Goal: Task Accomplishment & Management: Complete application form

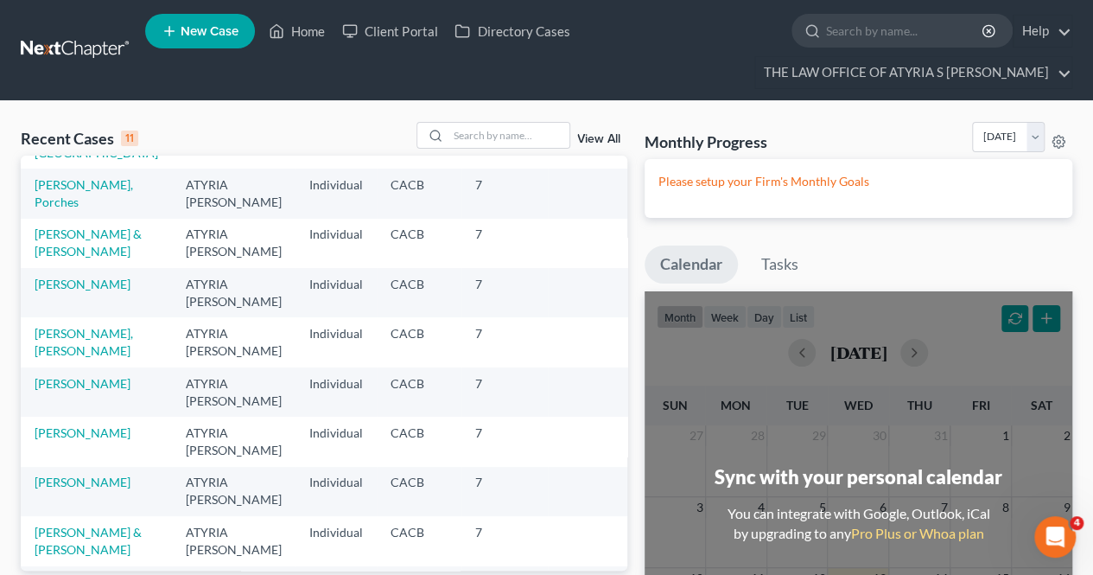
scroll to position [145, 0]
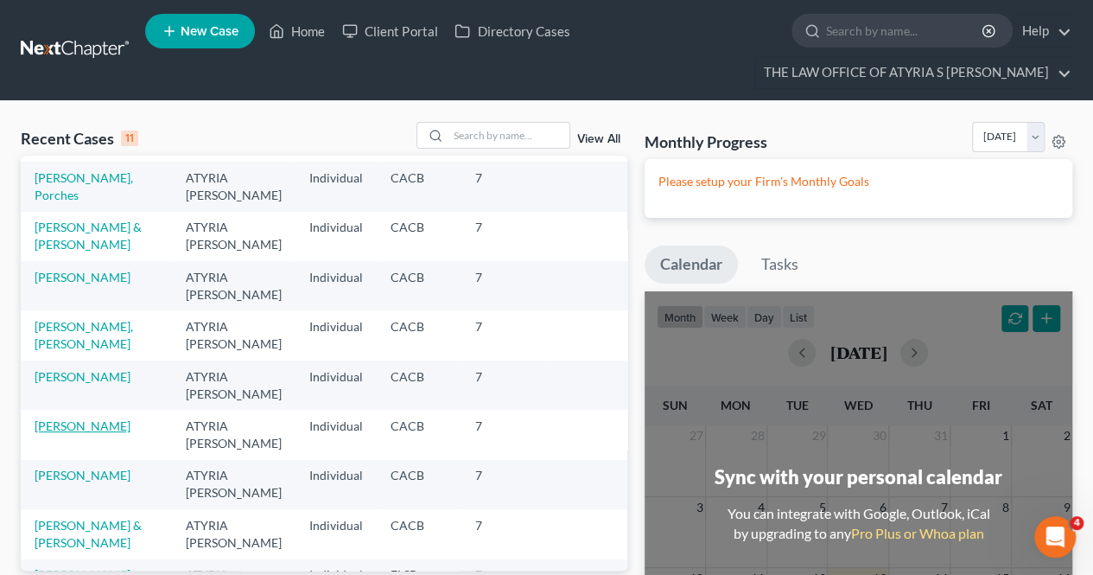
click at [62, 418] on link "[PERSON_NAME]" at bounding box center [83, 425] width 96 height 15
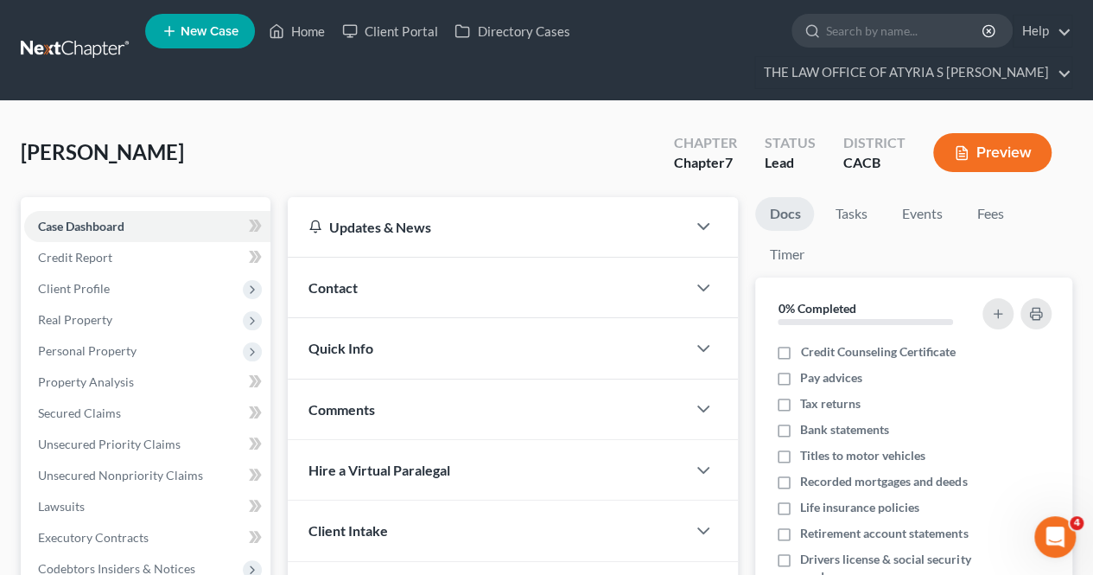
click at [762, 111] on div "[PERSON_NAME] Upgraded Chapter Chapter 7 Status Lead District CACB Preview Peti…" at bounding box center [546, 510] width 1093 height 818
click at [149, 248] on link "Credit Report" at bounding box center [147, 257] width 246 height 31
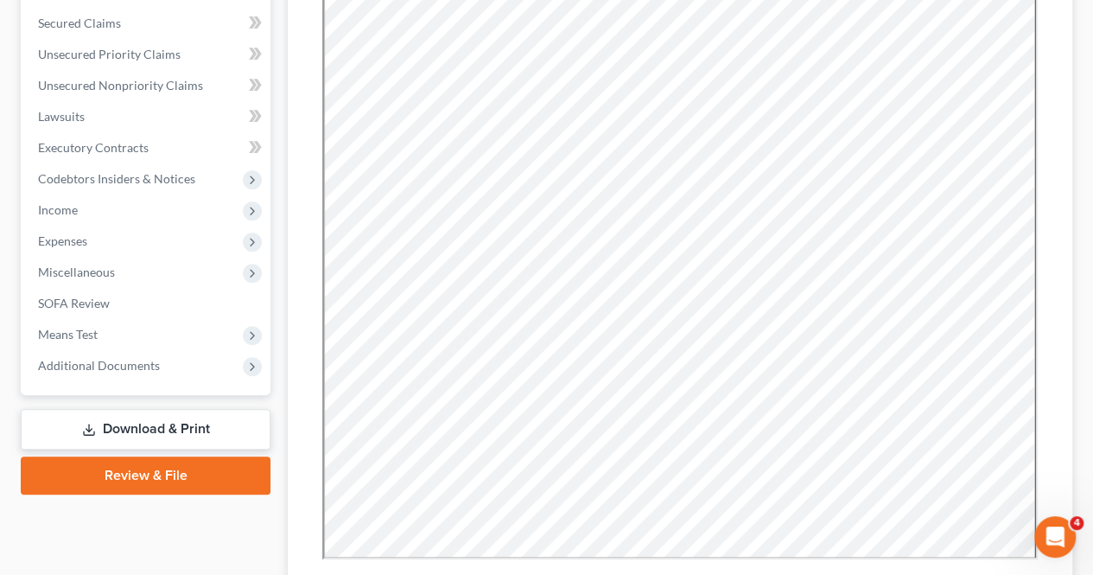
scroll to position [589, 0]
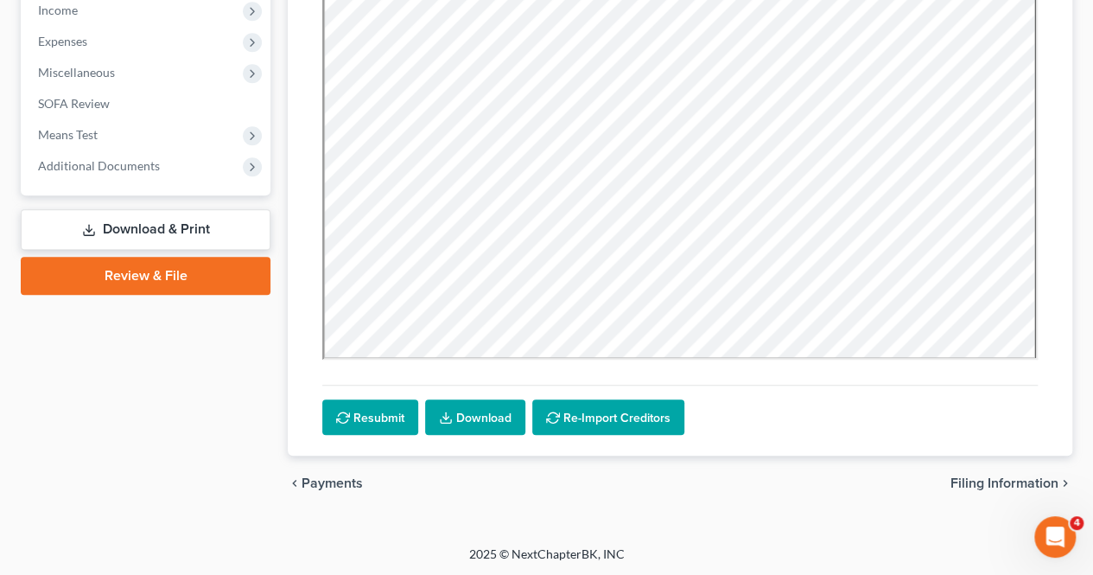
click at [1011, 481] on span "Filing Information" at bounding box center [1005, 483] width 108 height 14
select select "1"
select select "0"
select select "4"
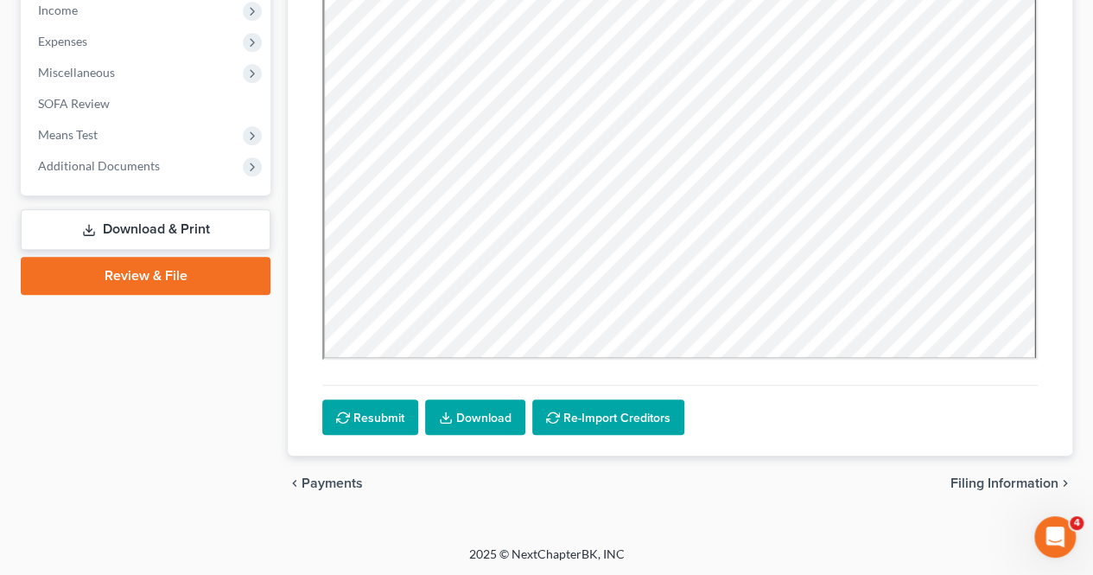
select select "0"
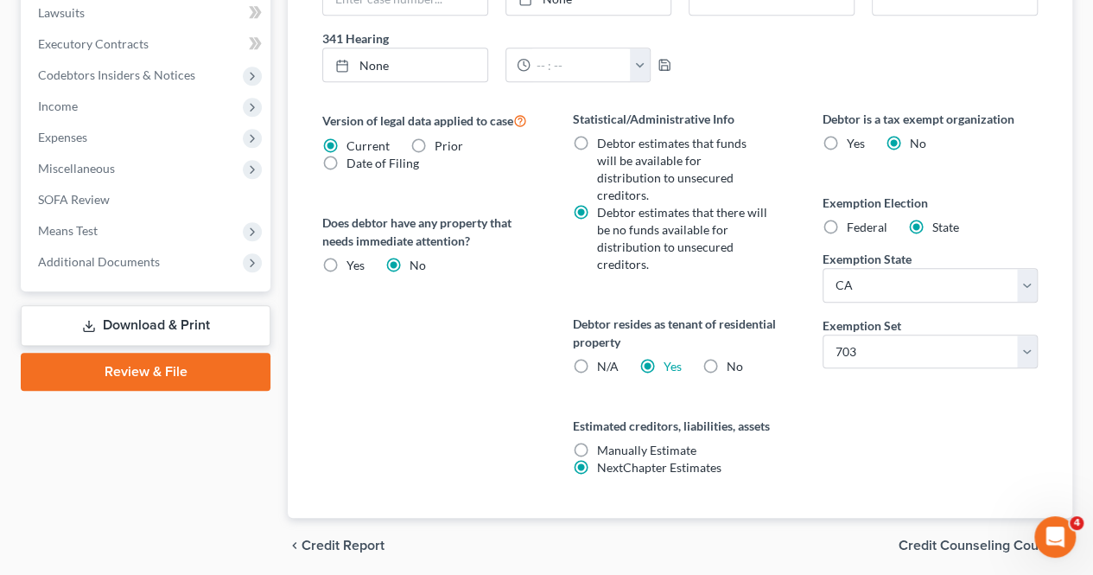
scroll to position [681, 0]
click at [971, 538] on span "Credit Counseling Course" at bounding box center [979, 545] width 160 height 14
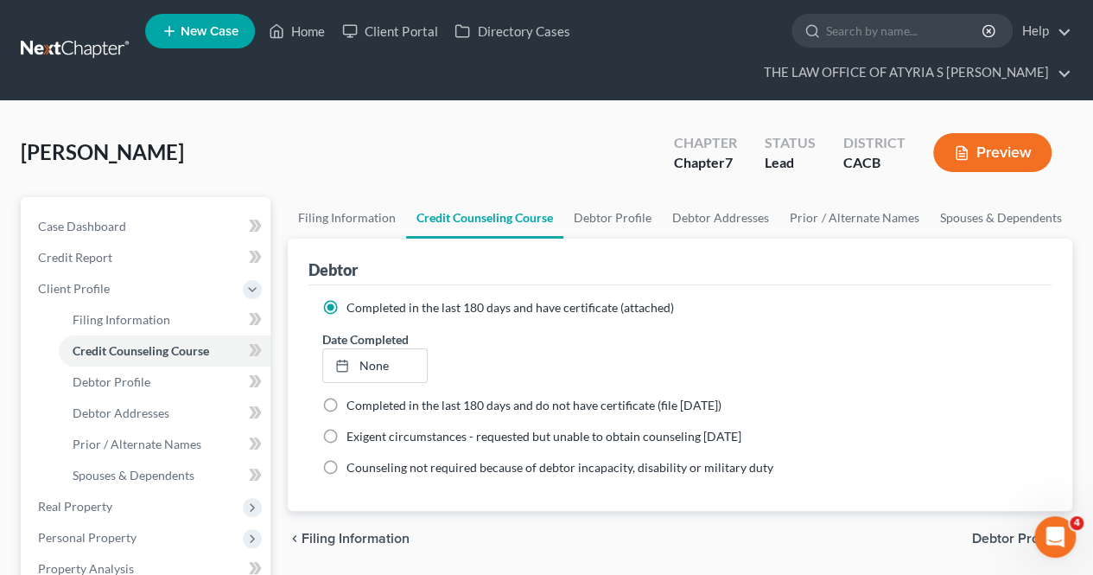
scroll to position [102, 0]
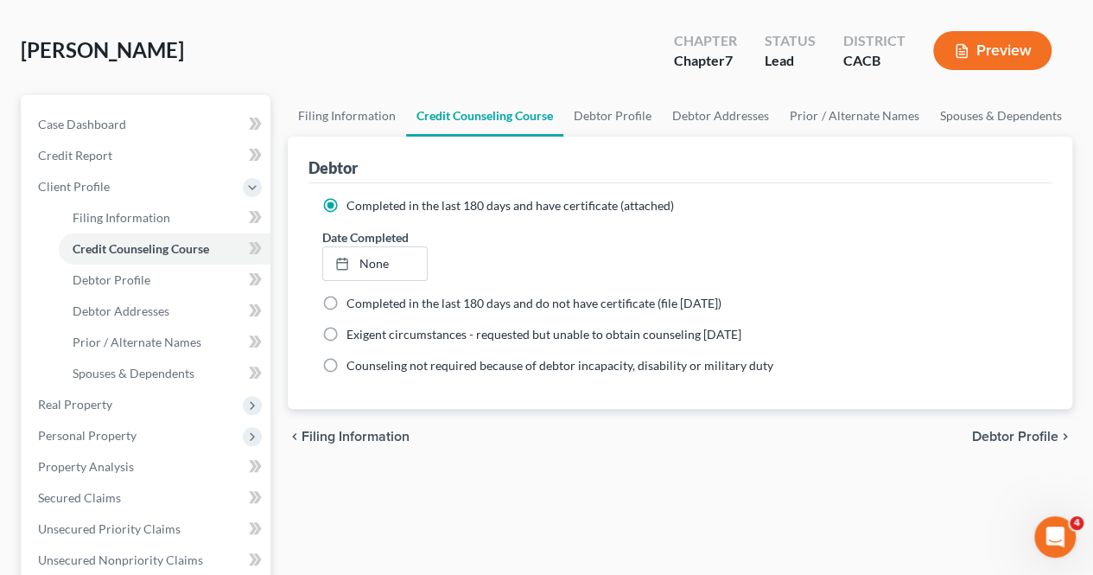
click at [992, 435] on span "Debtor Profile" at bounding box center [1015, 437] width 86 height 14
select select "0"
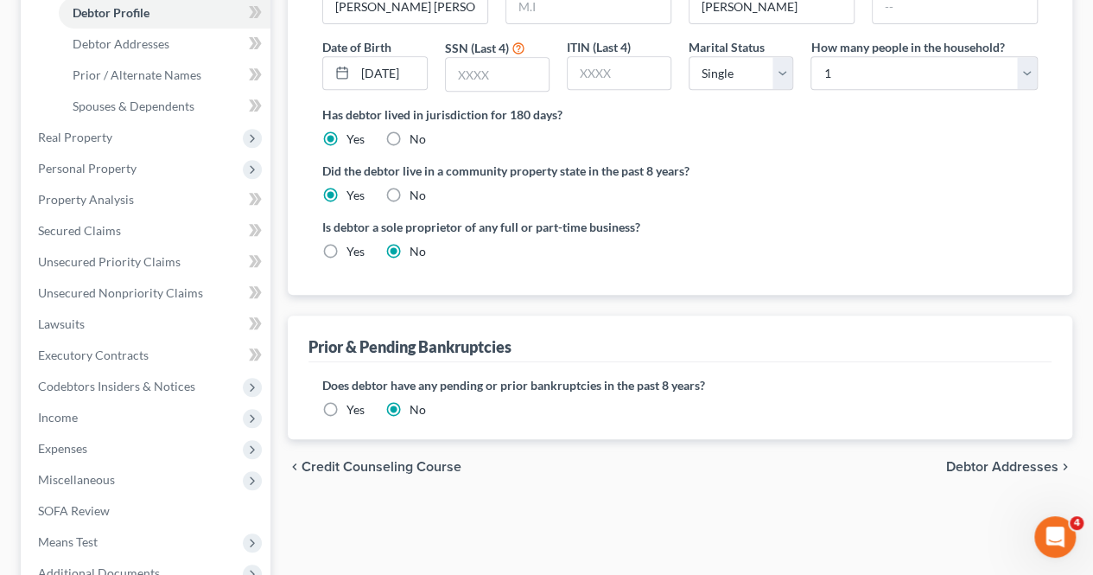
scroll to position [391, 0]
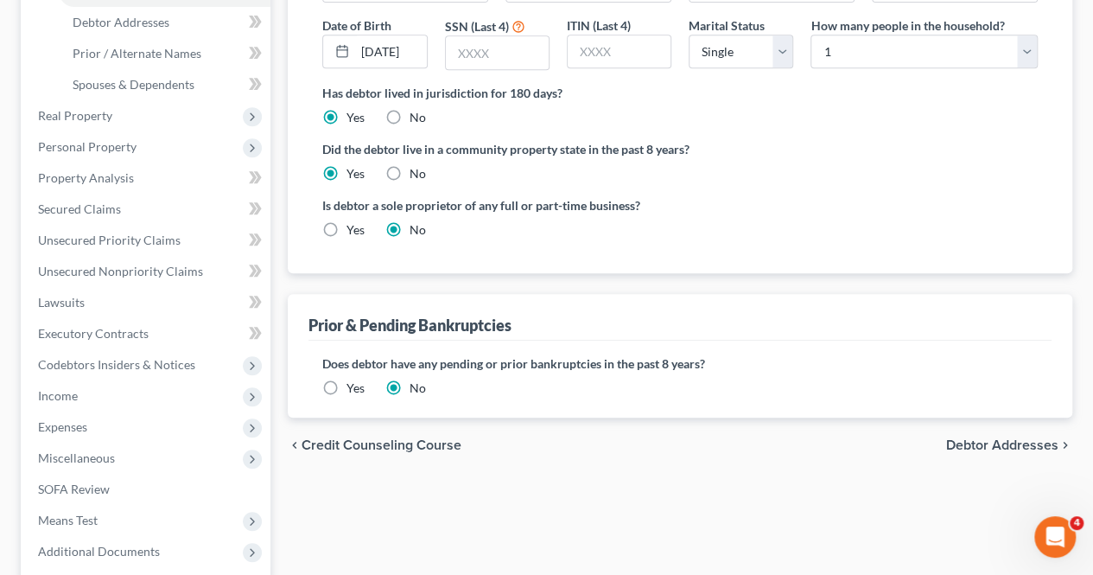
click at [984, 438] on span "Debtor Addresses" at bounding box center [1002, 445] width 112 height 14
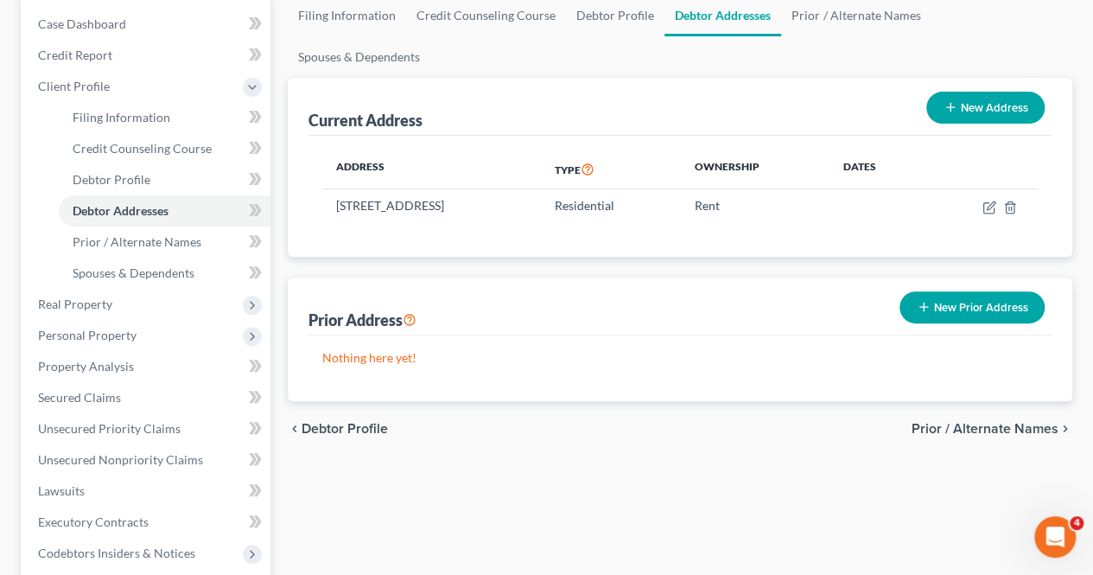
scroll to position [273, 0]
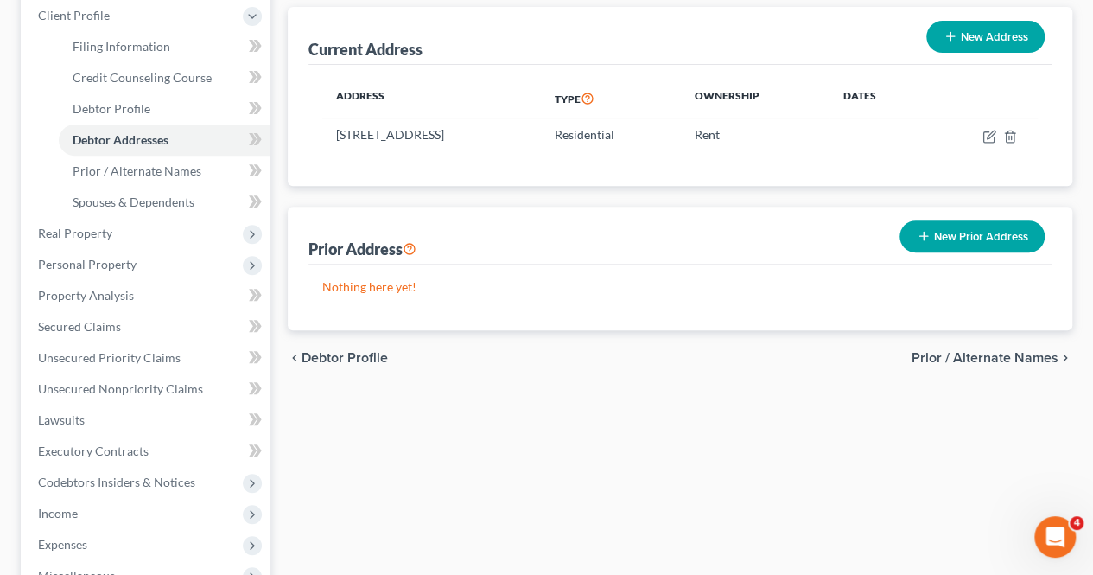
click at [1001, 351] on span "Prior / Alternate Names" at bounding box center [985, 358] width 147 height 14
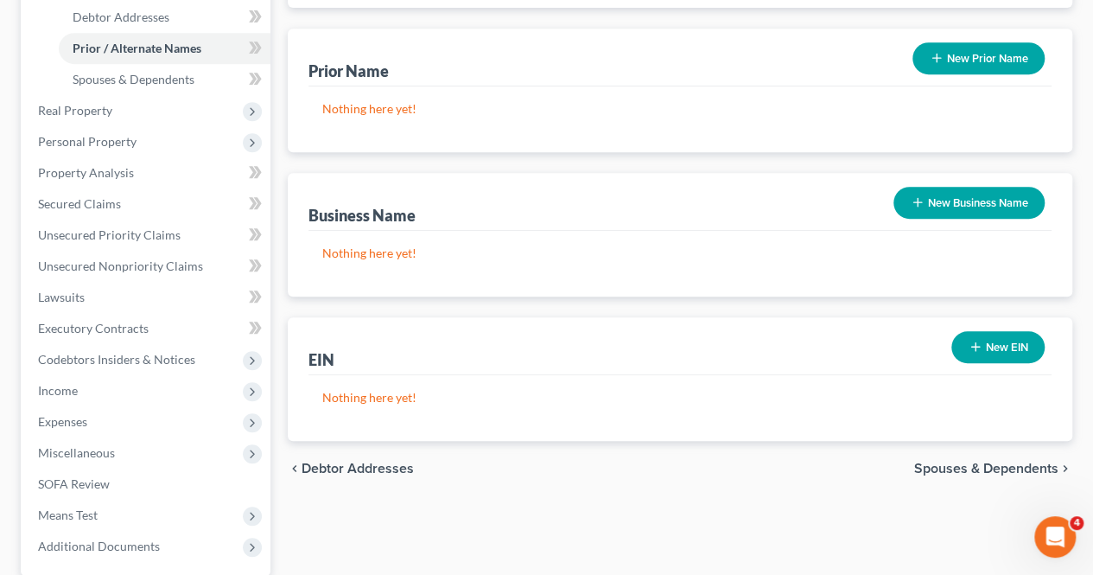
scroll to position [421, 0]
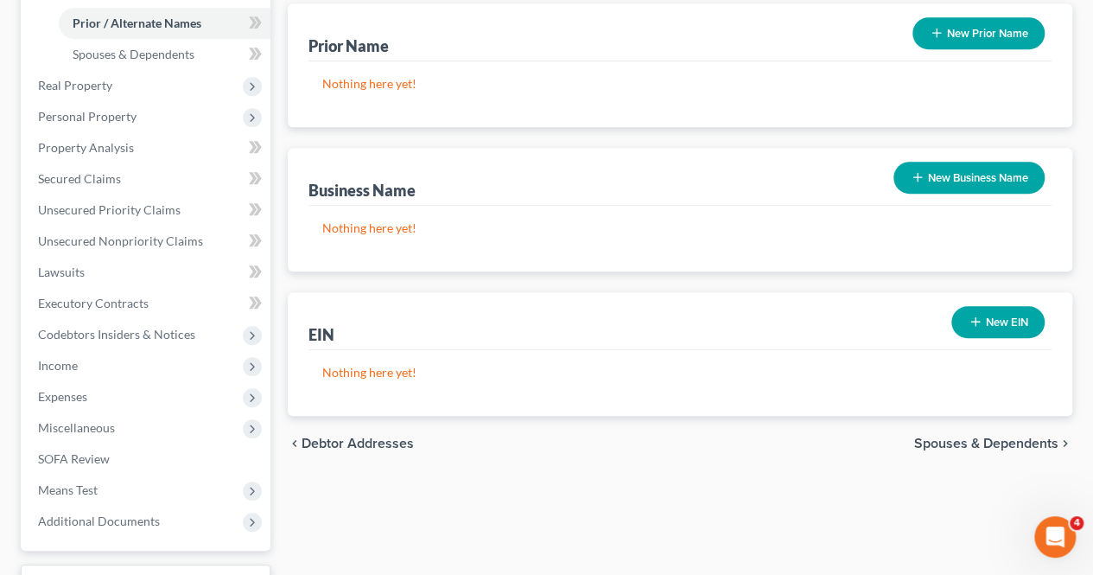
click at [1006, 436] on span "Spouses & Dependents" at bounding box center [986, 443] width 144 height 14
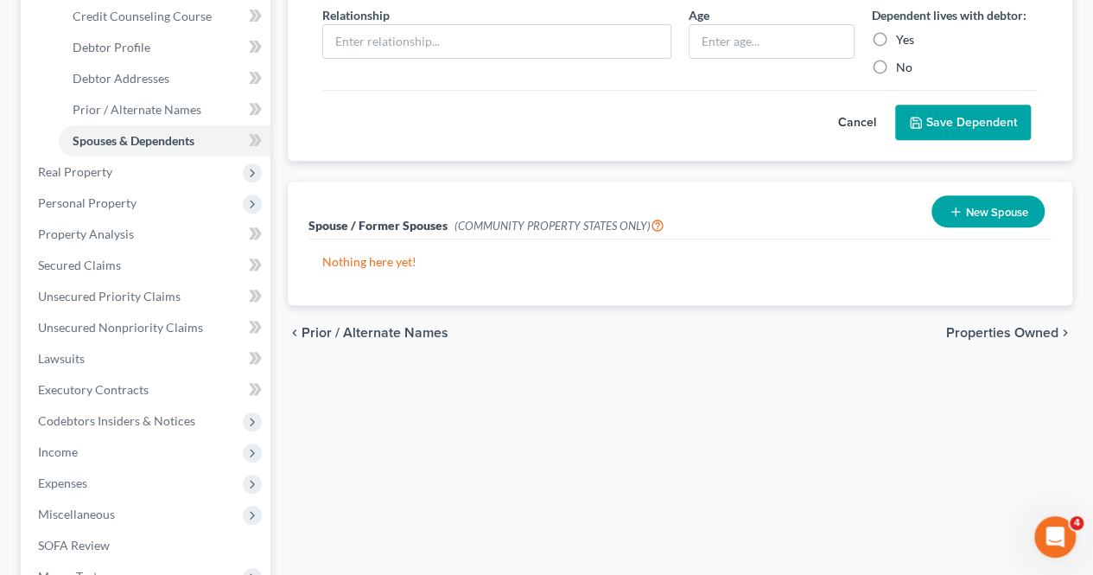
scroll to position [382, 0]
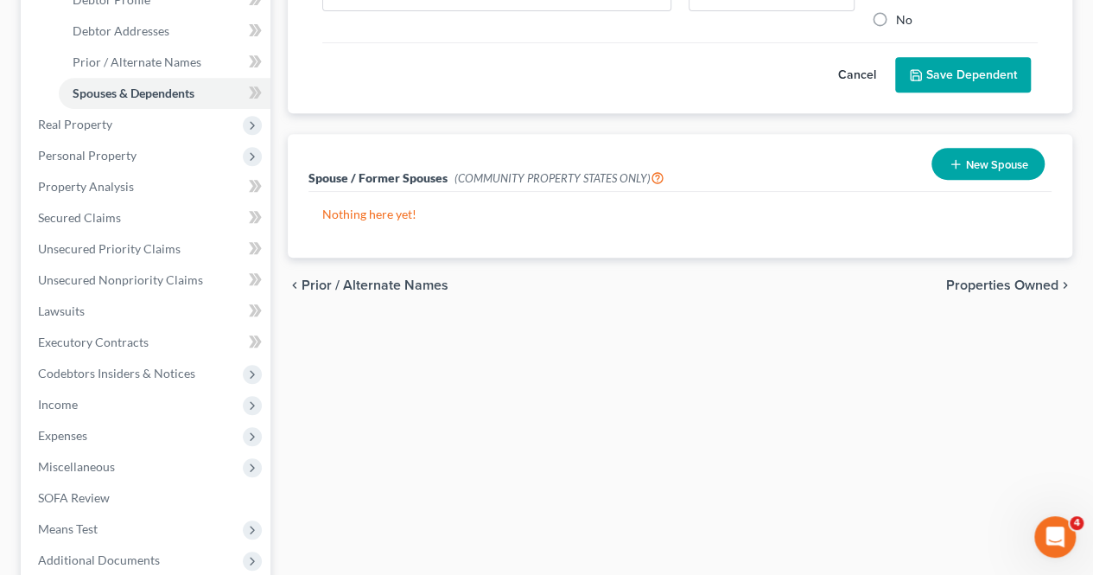
click at [978, 278] on span "Properties Owned" at bounding box center [1002, 285] width 112 height 14
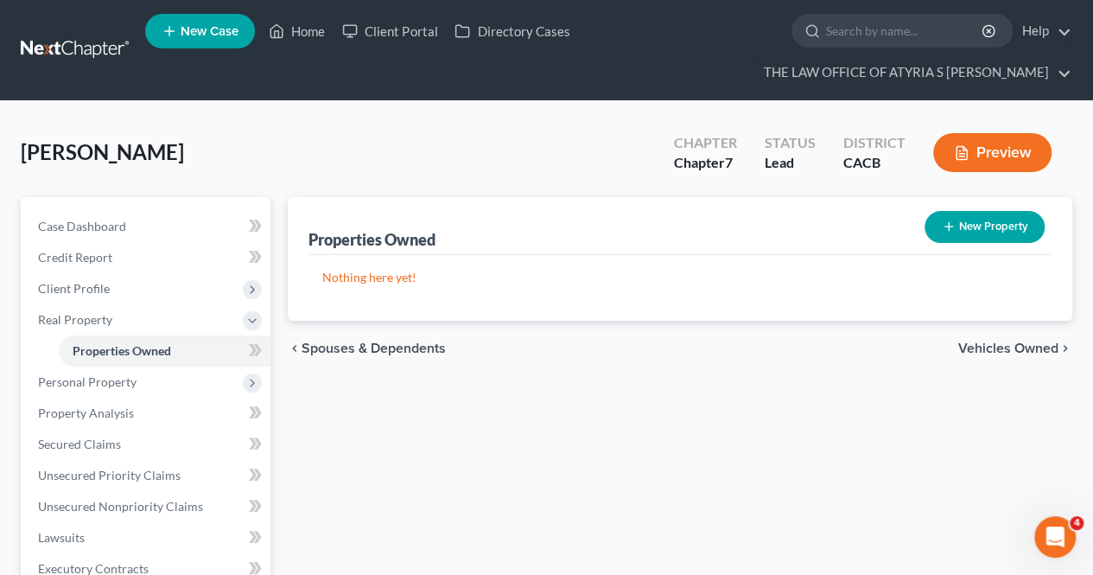
scroll to position [85, 0]
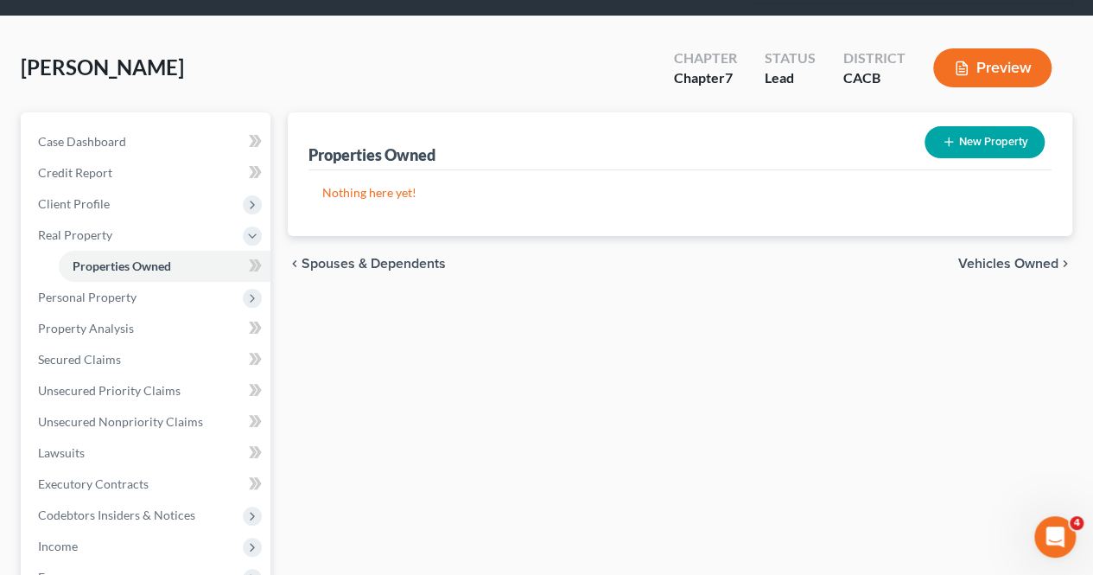
click at [990, 260] on span "Vehicles Owned" at bounding box center [1008, 264] width 100 height 14
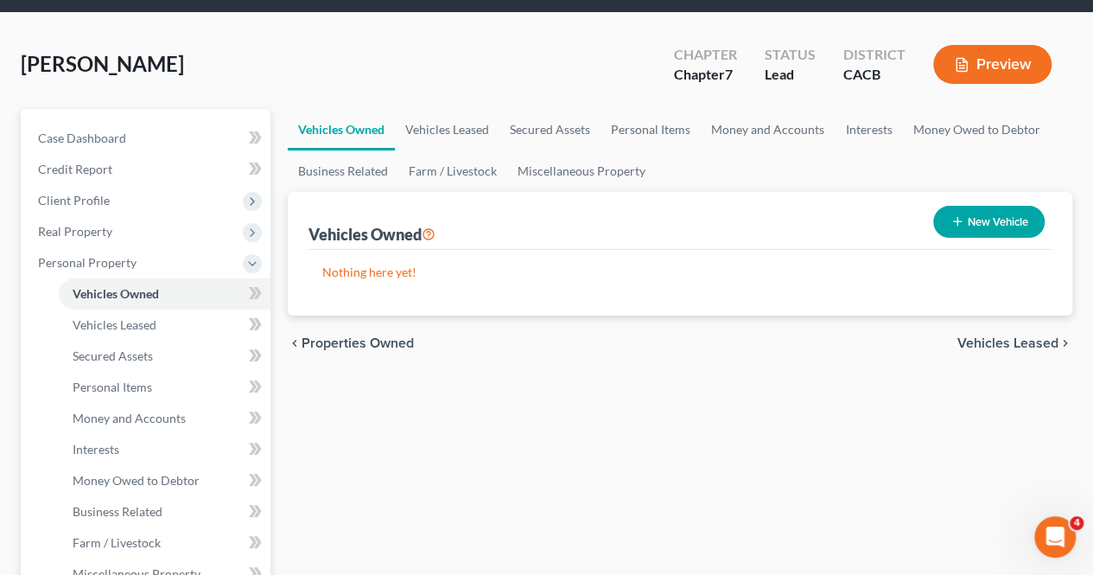
scroll to position [123, 0]
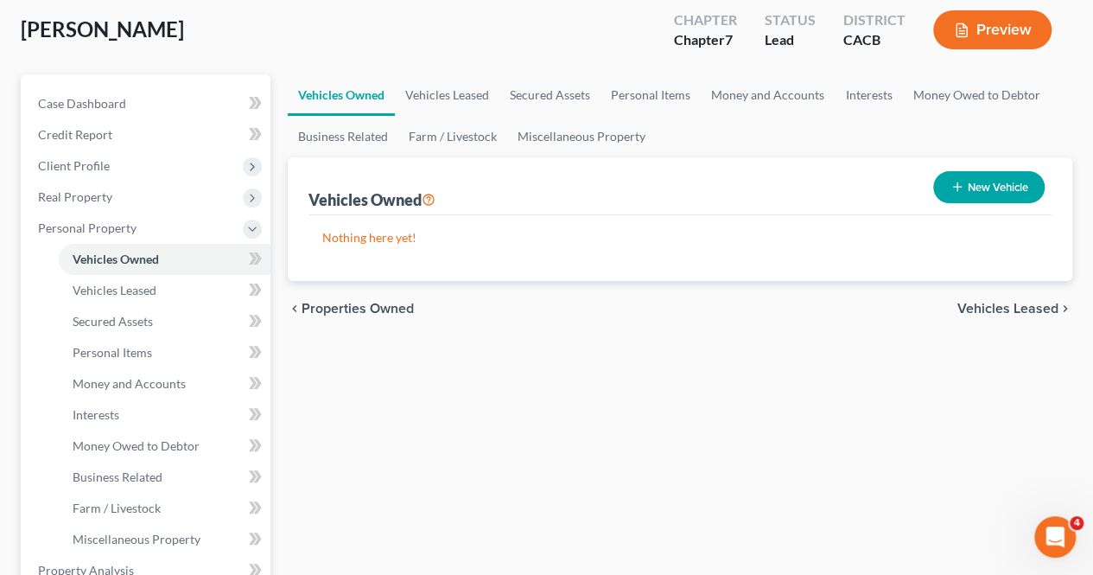
click at [1013, 310] on span "Vehicles Leased" at bounding box center [1008, 309] width 101 height 14
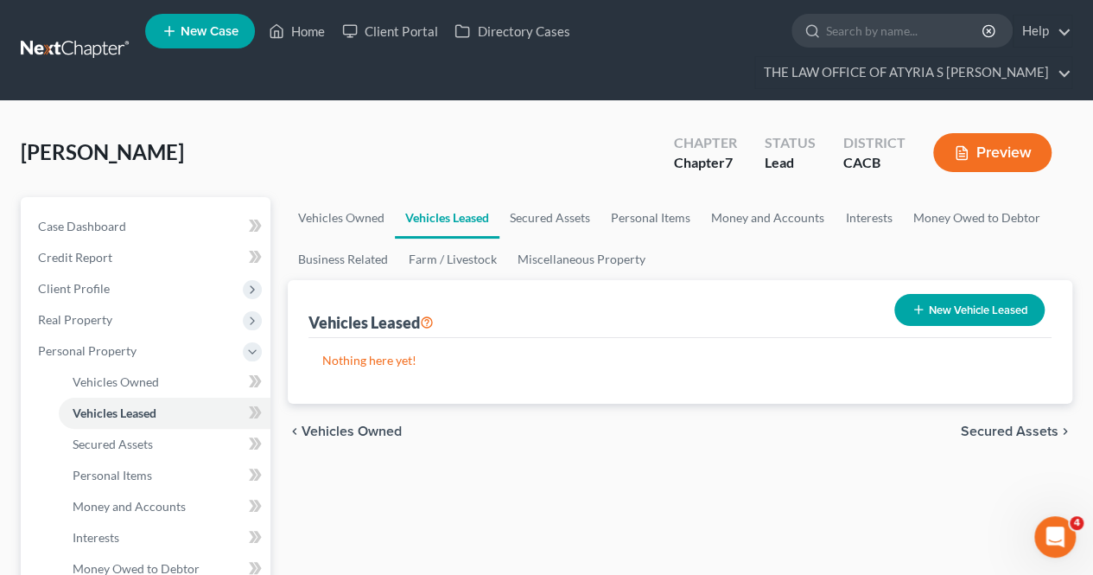
click at [997, 430] on span "Secured Assets" at bounding box center [1010, 431] width 98 height 14
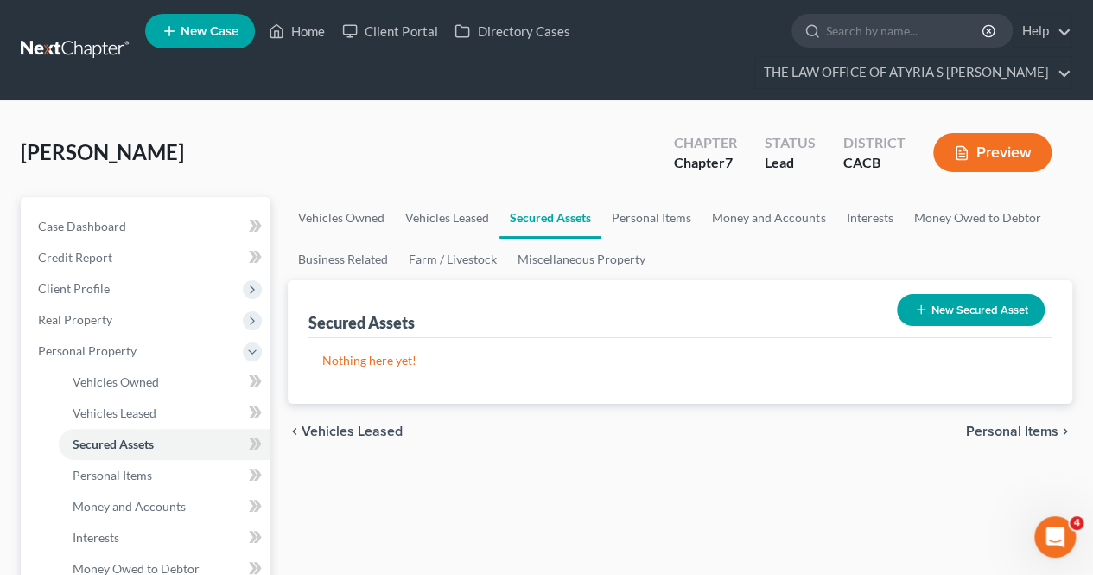
click at [994, 424] on span "Personal Items" at bounding box center [1012, 431] width 92 height 14
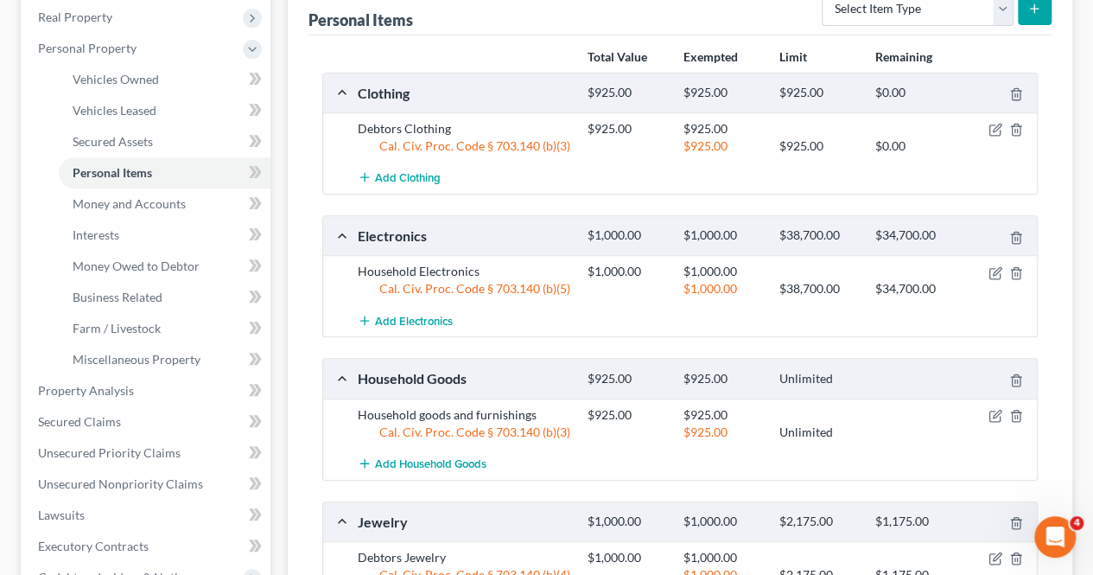
scroll to position [448, 0]
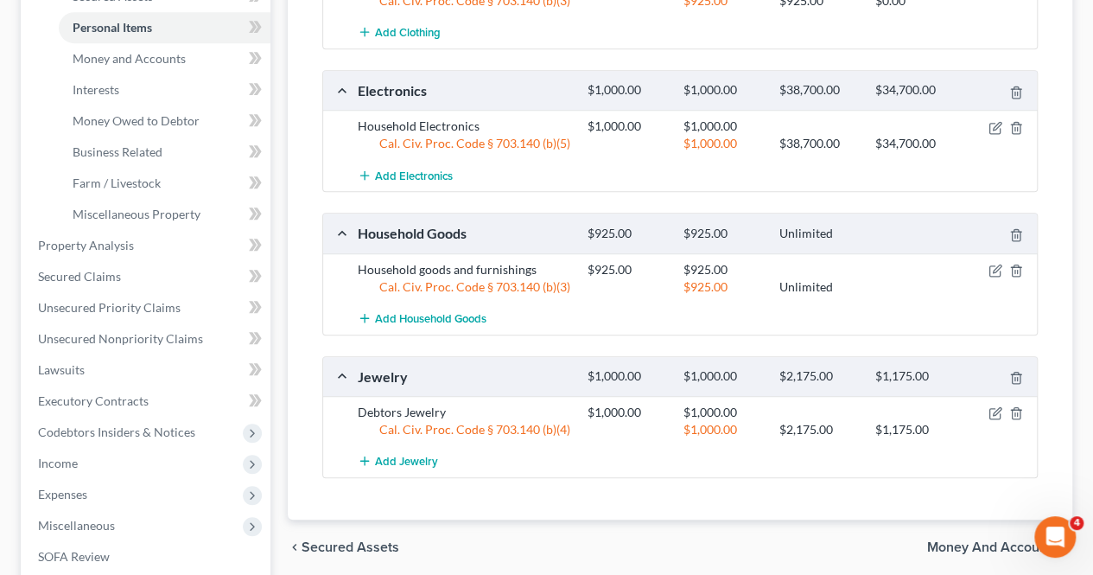
click at [987, 540] on span "Money and Accounts" at bounding box center [992, 547] width 131 height 14
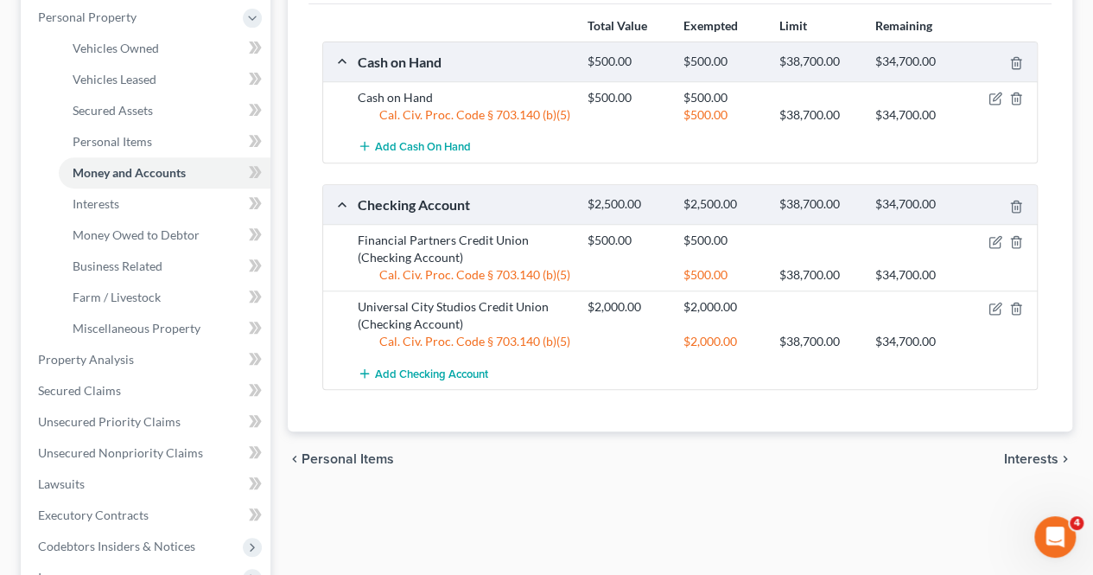
scroll to position [336, 0]
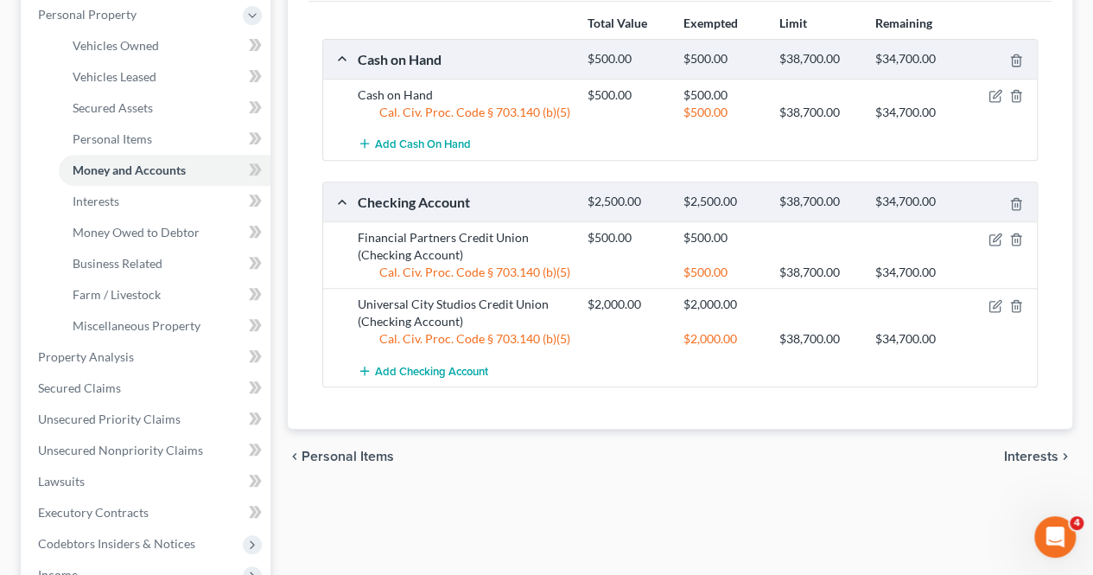
click at [1027, 452] on span "Interests" at bounding box center [1031, 456] width 54 height 14
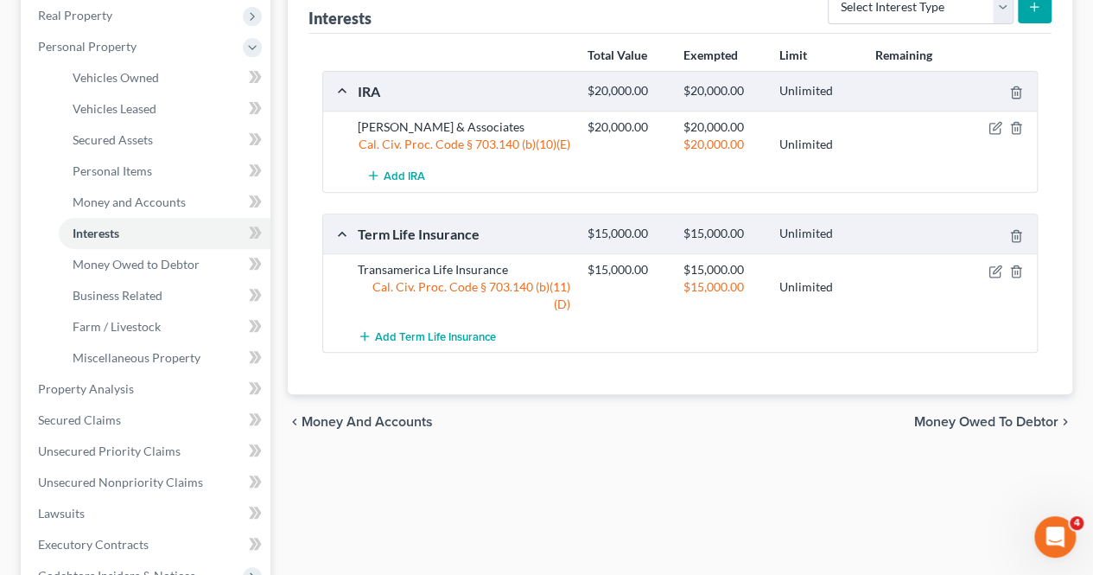
scroll to position [309, 0]
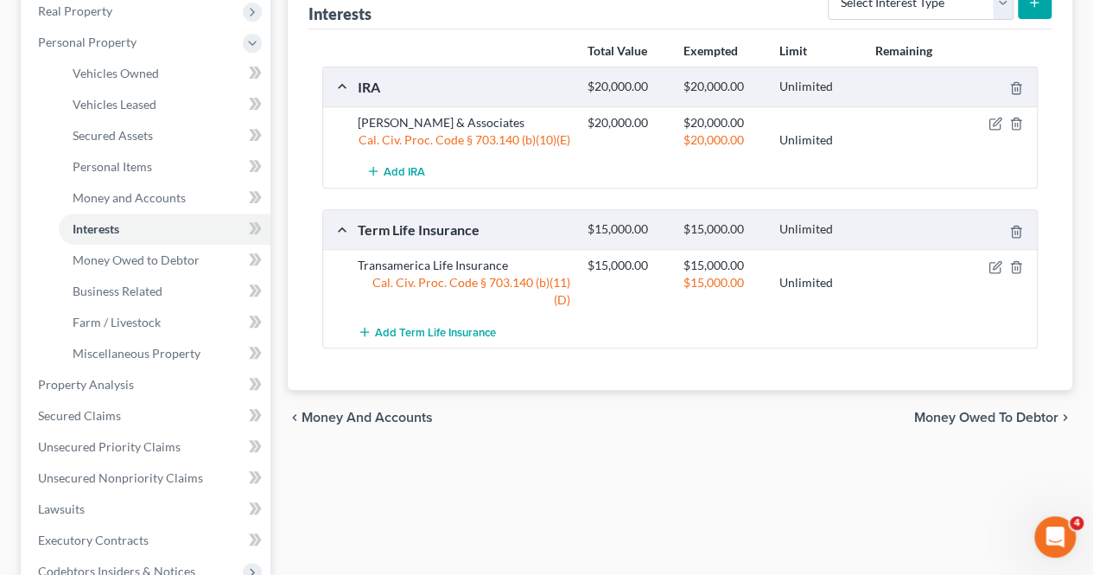
click at [984, 411] on span "Money Owed to Debtor" at bounding box center [986, 418] width 144 height 14
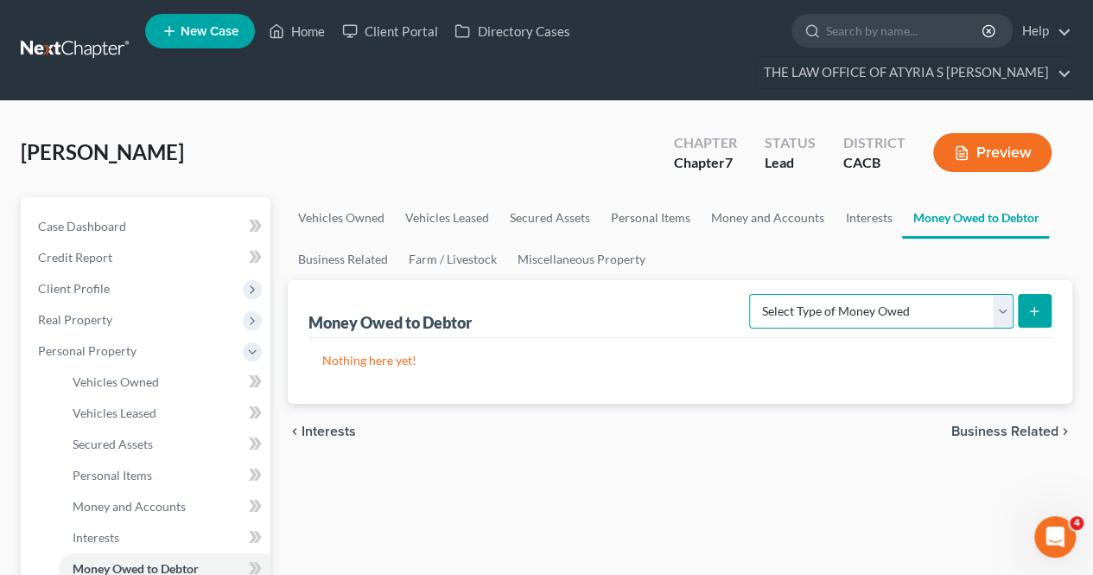
click at [1001, 300] on select "Select Type of Money Owed Accounts Receivable Alimony Child Support Claims Agai…" at bounding box center [881, 311] width 264 height 35
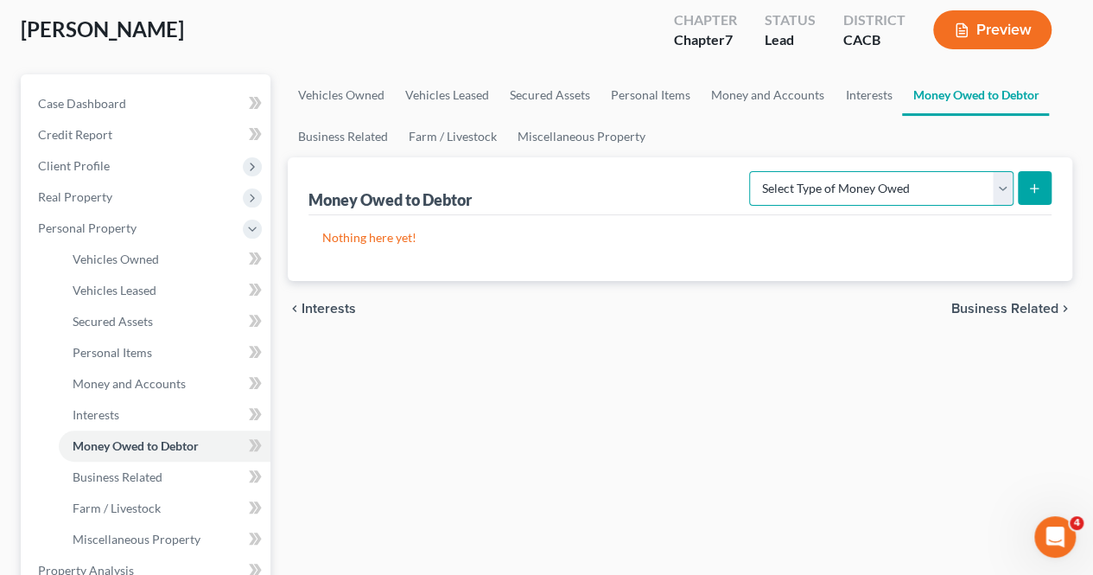
scroll to position [124, 0]
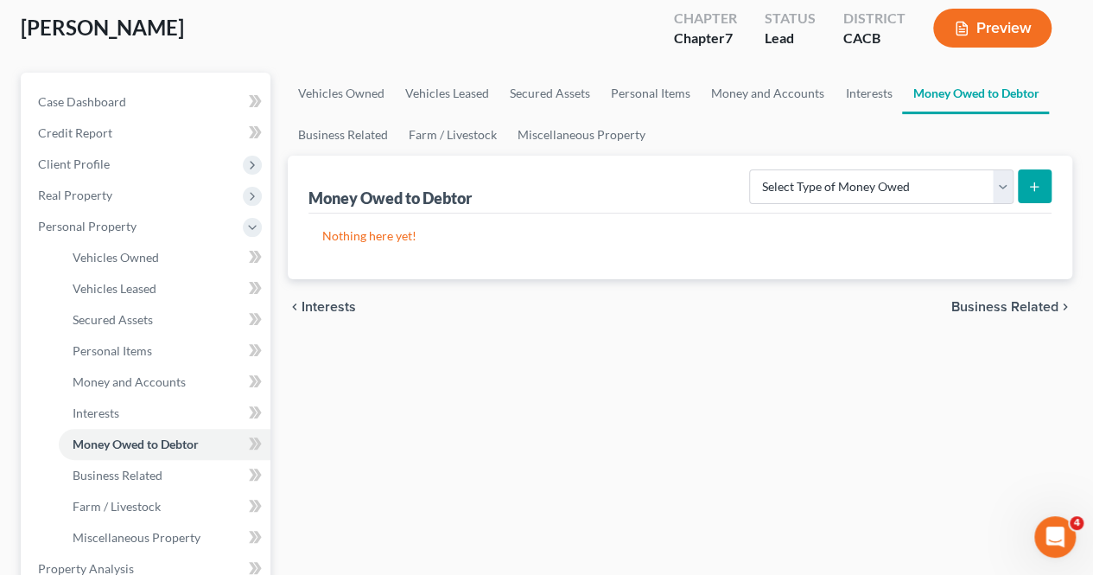
click at [1022, 307] on span "Business Related" at bounding box center [1005, 307] width 107 height 14
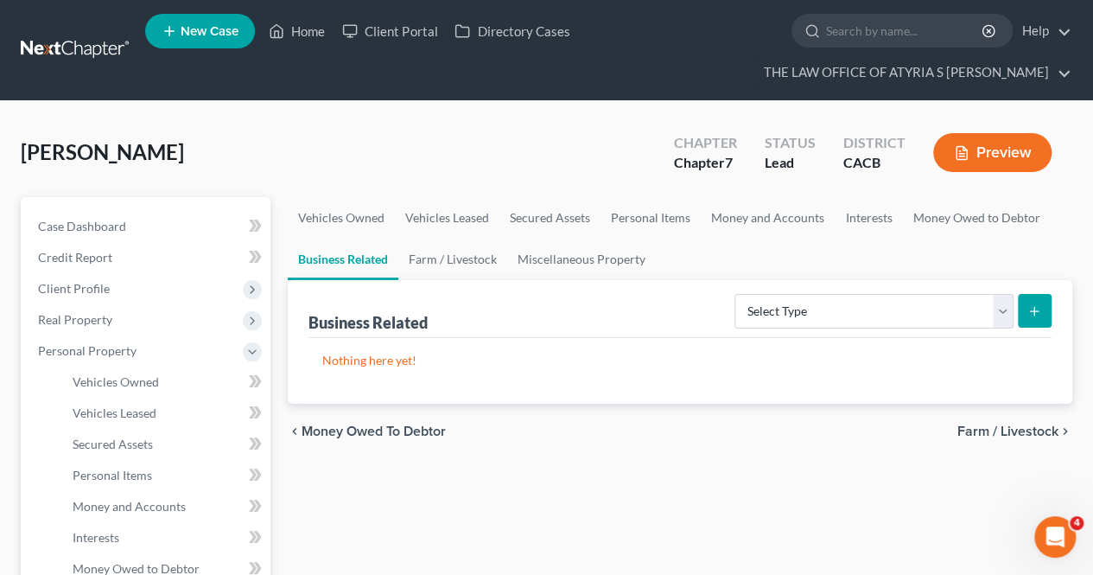
click at [998, 431] on span "Farm / Livestock" at bounding box center [1008, 431] width 101 height 14
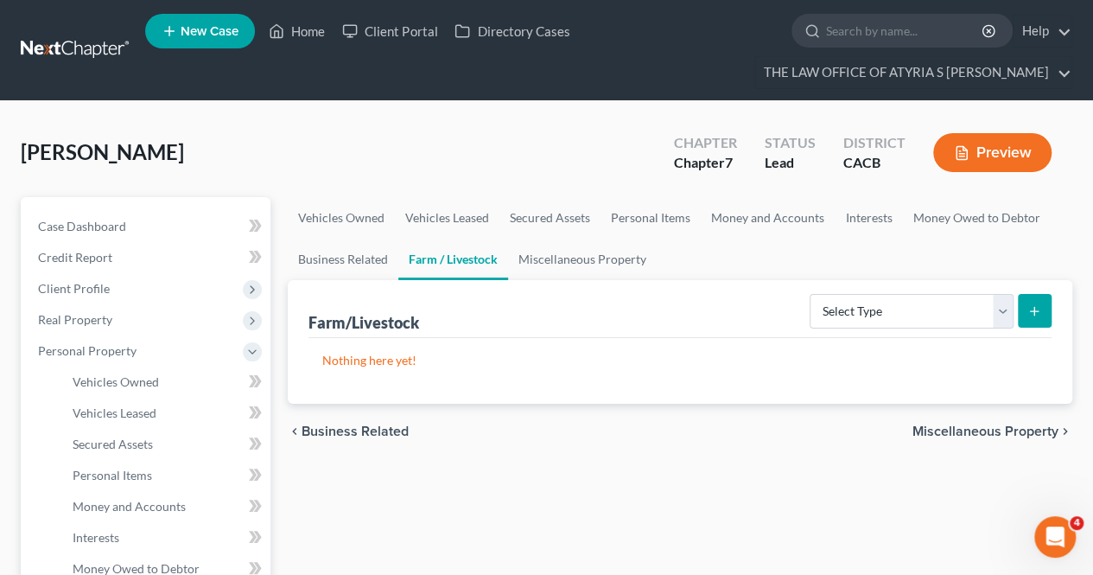
click at [1000, 424] on span "Miscellaneous Property" at bounding box center [986, 431] width 146 height 14
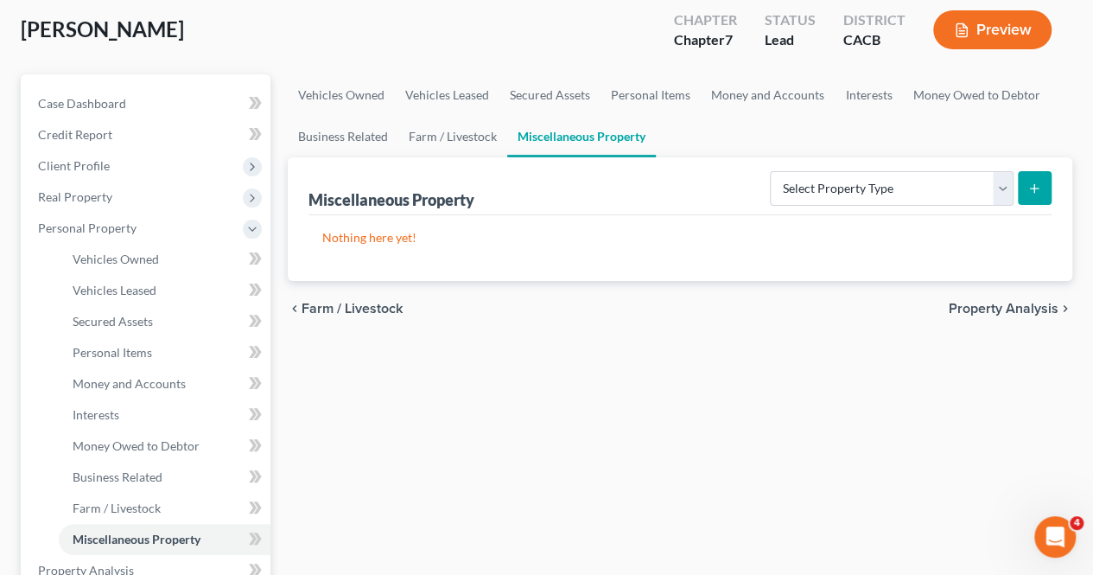
scroll to position [130, 0]
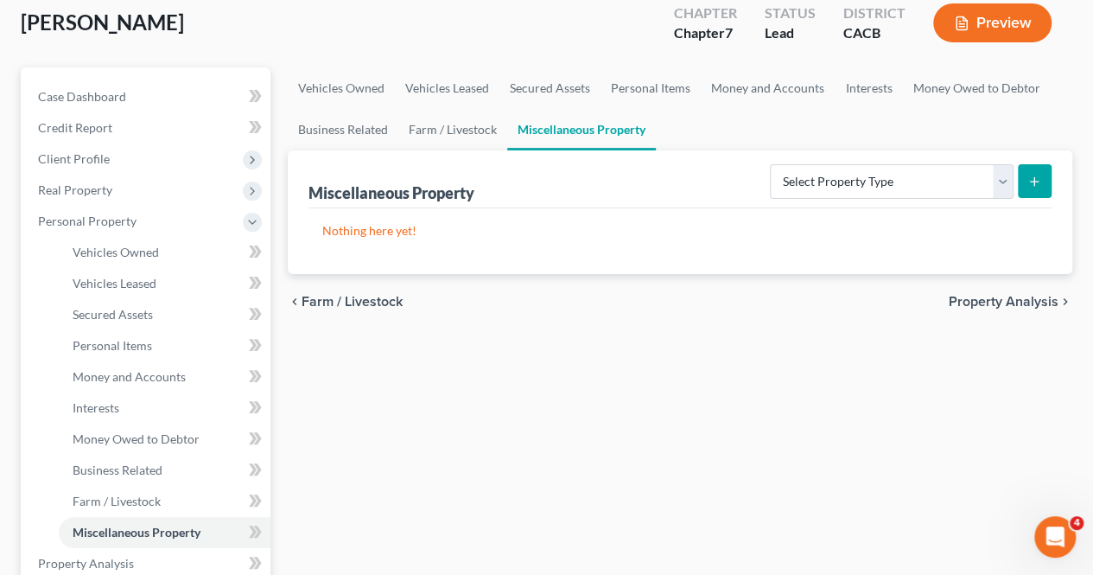
click at [1018, 304] on span "Property Analysis" at bounding box center [1004, 302] width 110 height 14
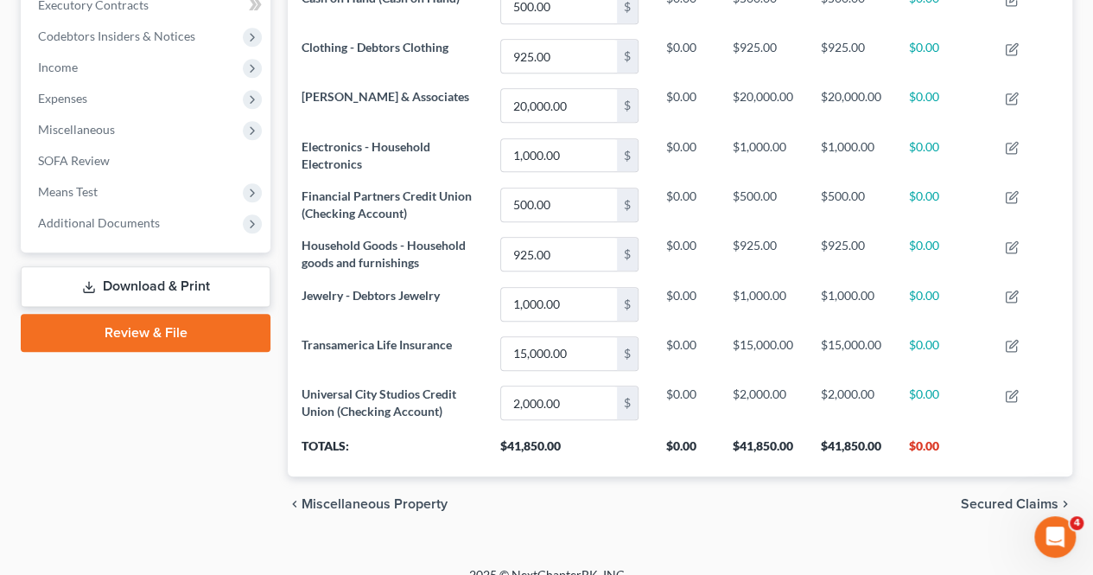
scroll to position [550, 0]
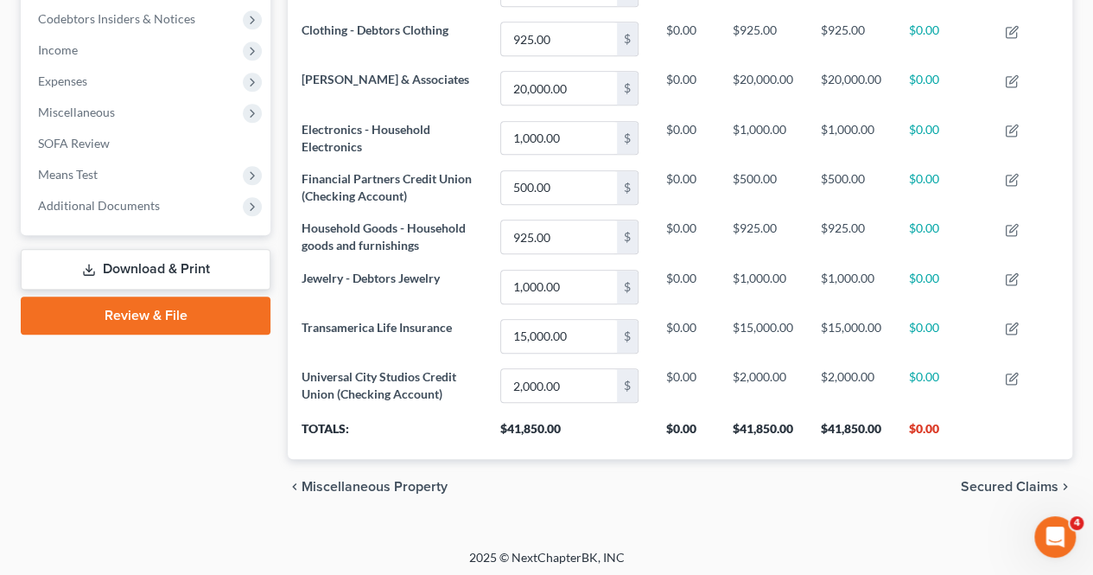
click at [977, 482] on span "Secured Claims" at bounding box center [1010, 487] width 98 height 14
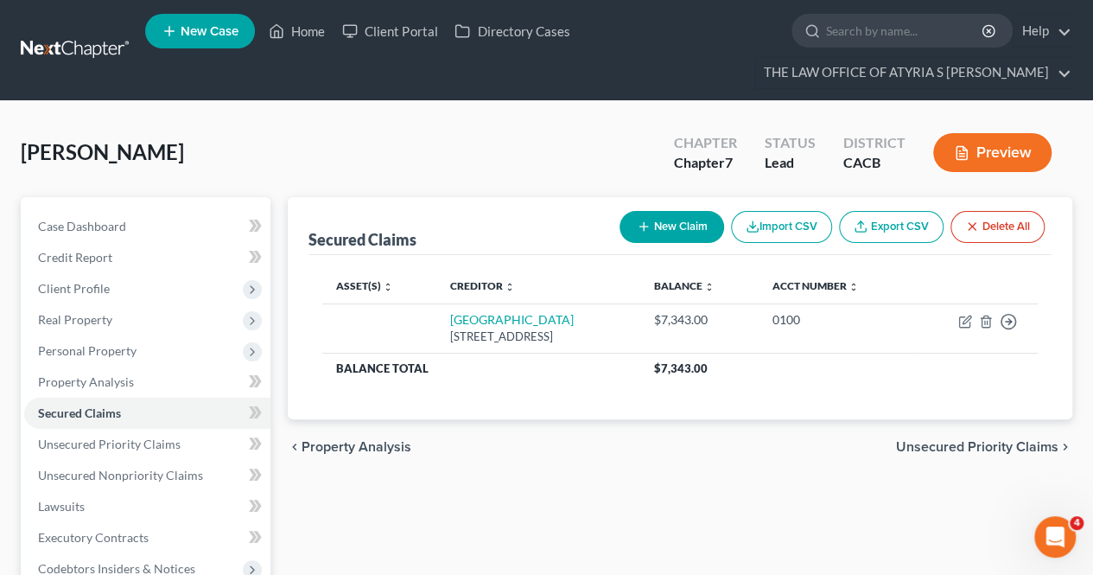
click at [975, 443] on span "Unsecured Priority Claims" at bounding box center [977, 447] width 162 height 14
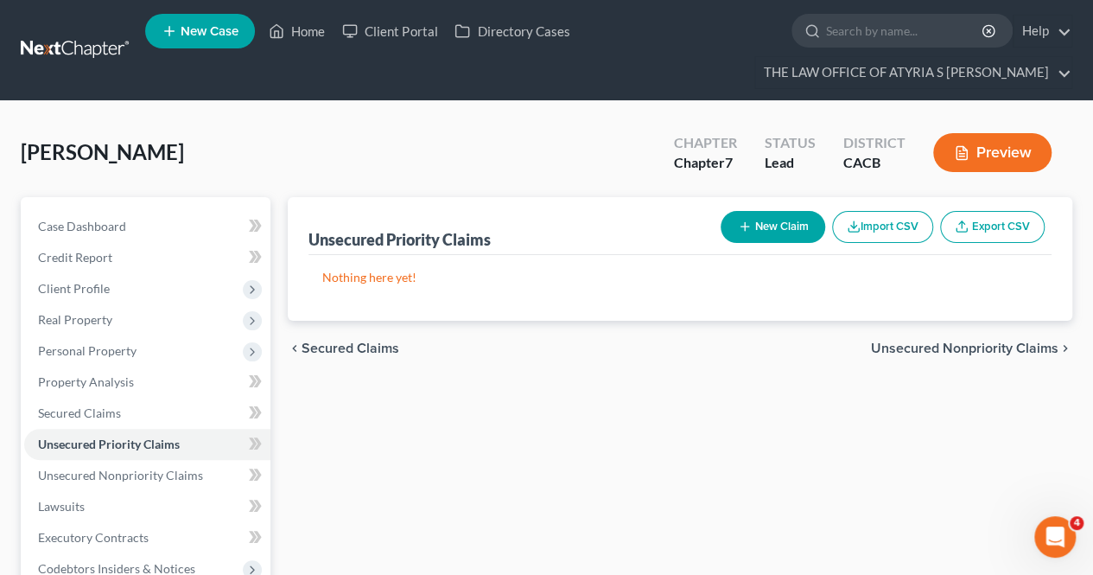
click at [996, 345] on span "Unsecured Nonpriority Claims" at bounding box center [965, 348] width 188 height 14
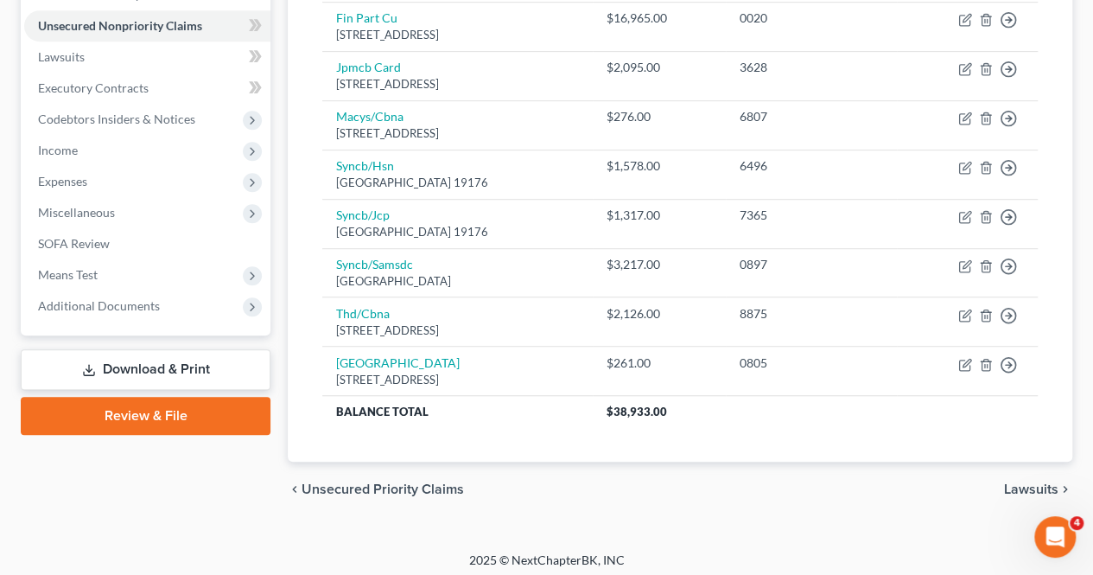
scroll to position [452, 0]
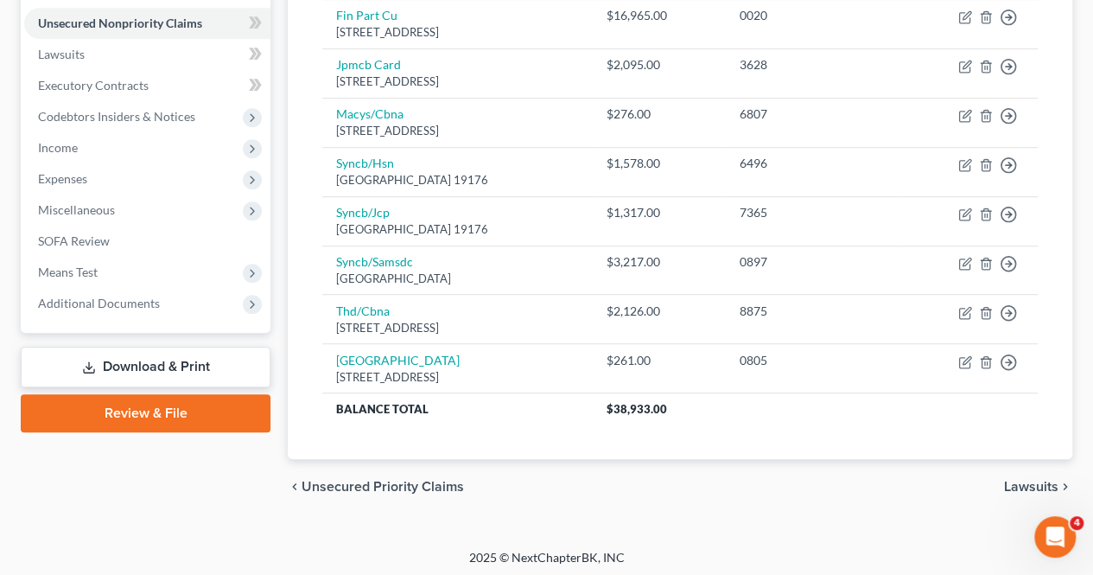
click at [1035, 480] on span "Lawsuits" at bounding box center [1031, 487] width 54 height 14
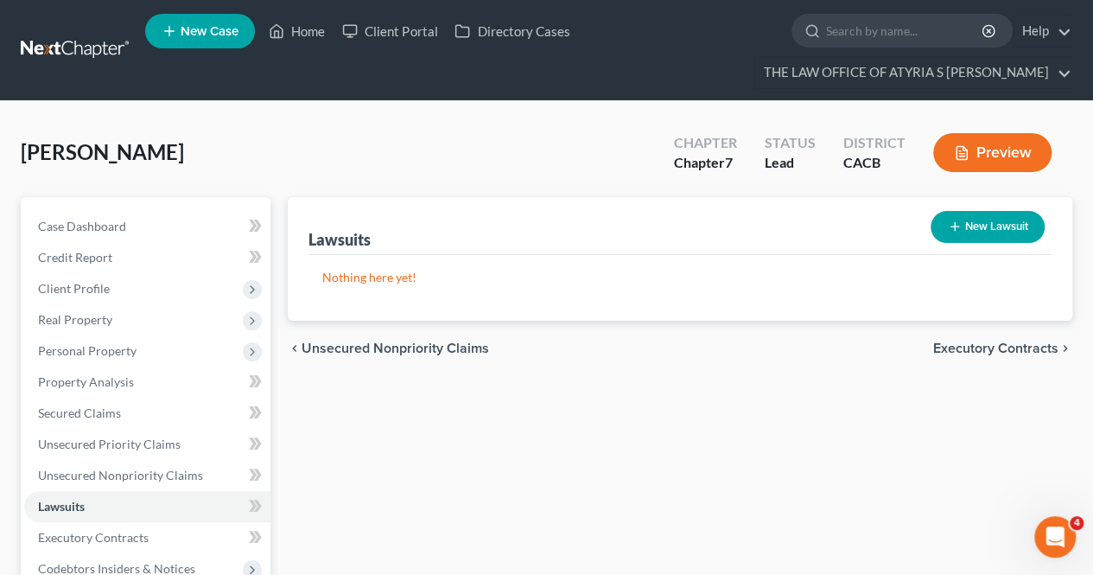
click at [1006, 350] on span "Executory Contracts" at bounding box center [995, 348] width 125 height 14
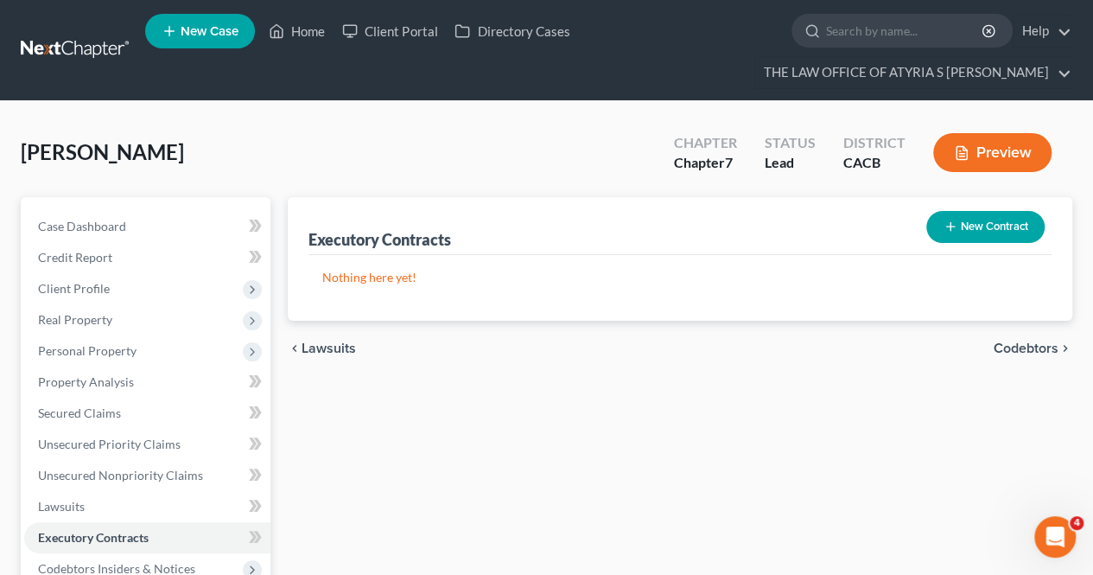
click at [1002, 350] on span "Codebtors" at bounding box center [1026, 348] width 65 height 14
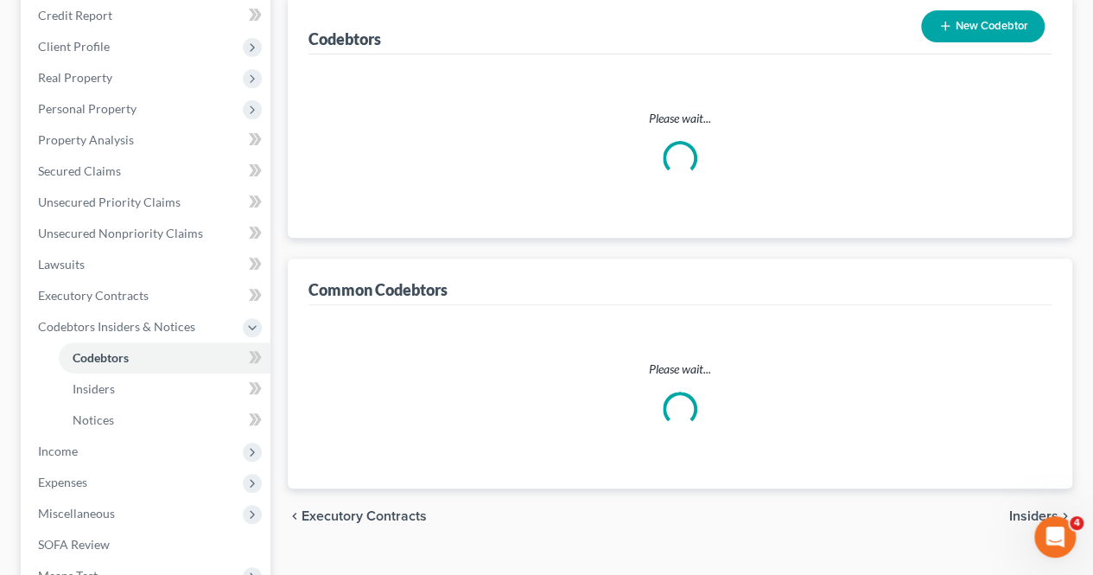
scroll to position [291, 0]
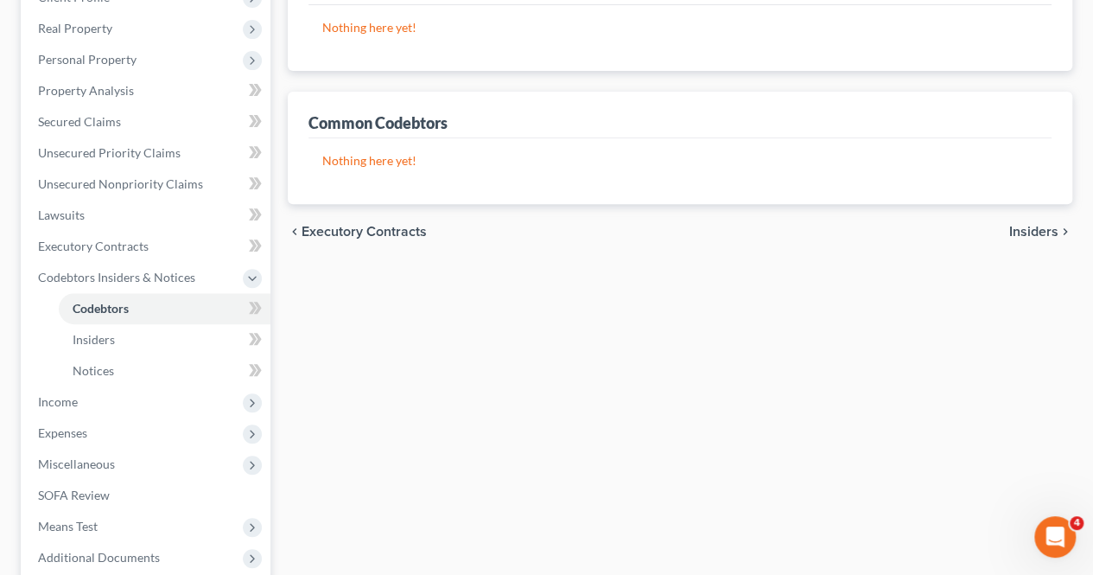
click at [1023, 236] on span "Insiders" at bounding box center [1033, 232] width 49 height 14
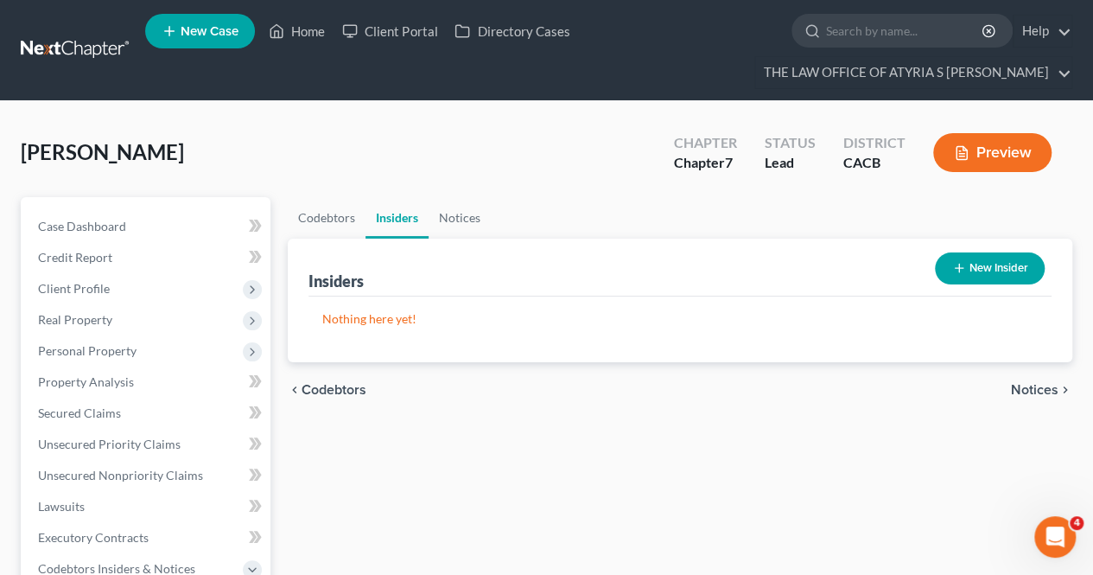
scroll to position [140, 0]
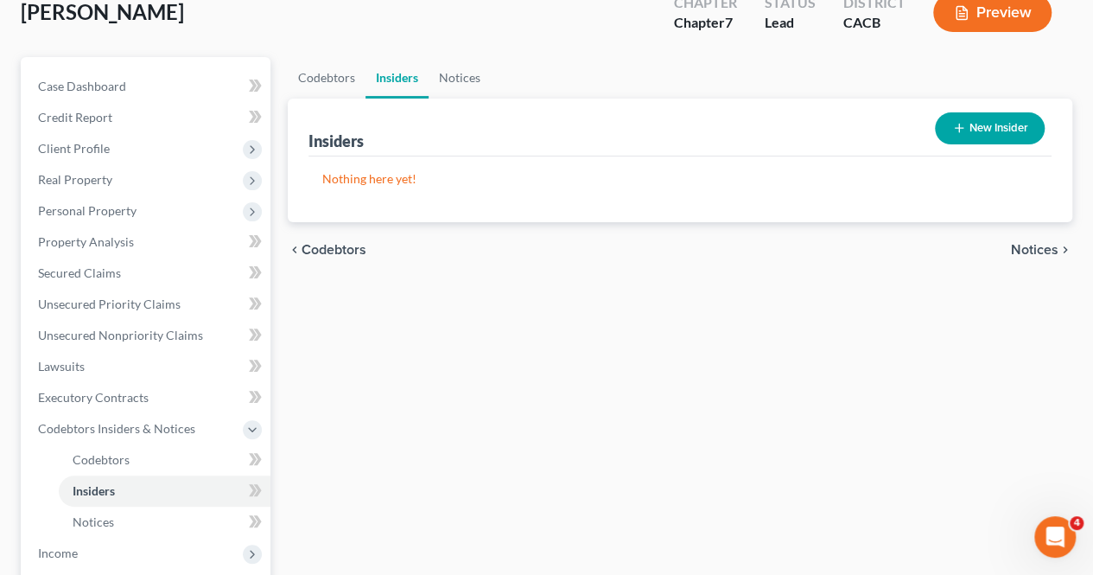
click at [1035, 248] on span "Notices" at bounding box center [1035, 250] width 48 height 14
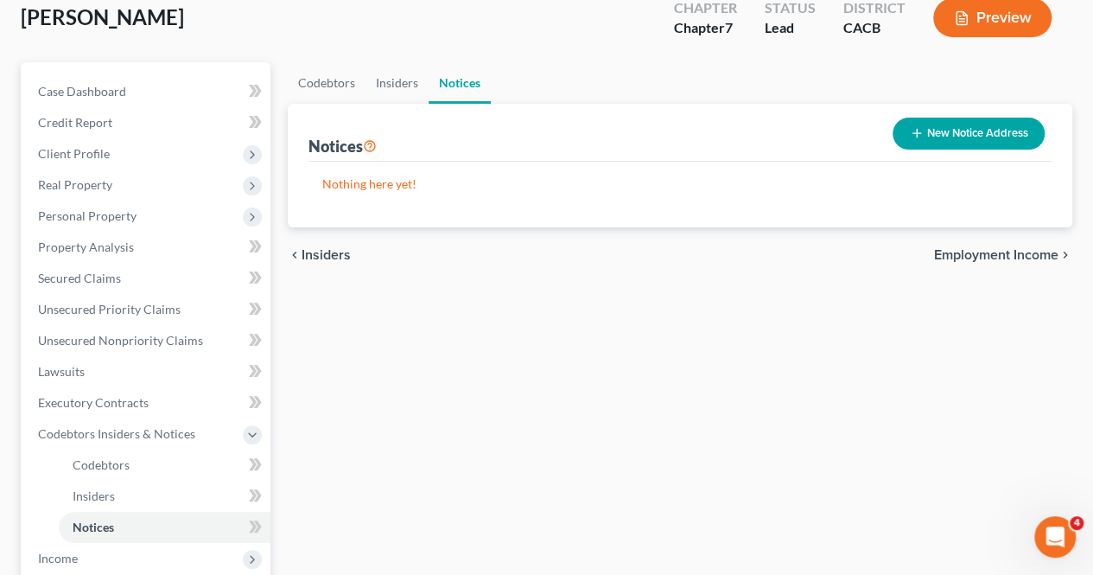
scroll to position [143, 0]
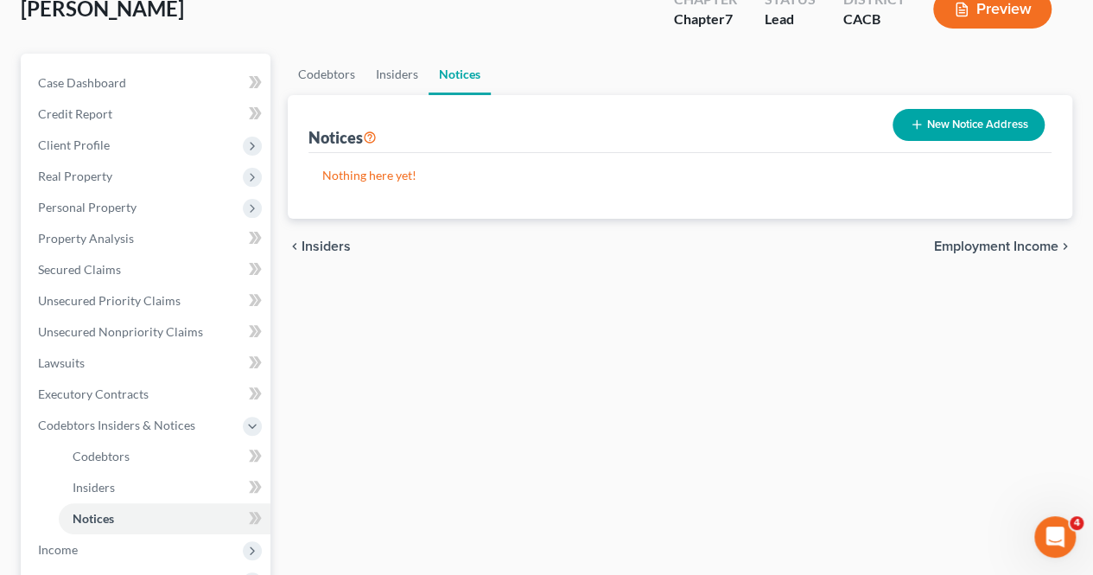
click at [1015, 246] on span "Employment Income" at bounding box center [996, 246] width 124 height 14
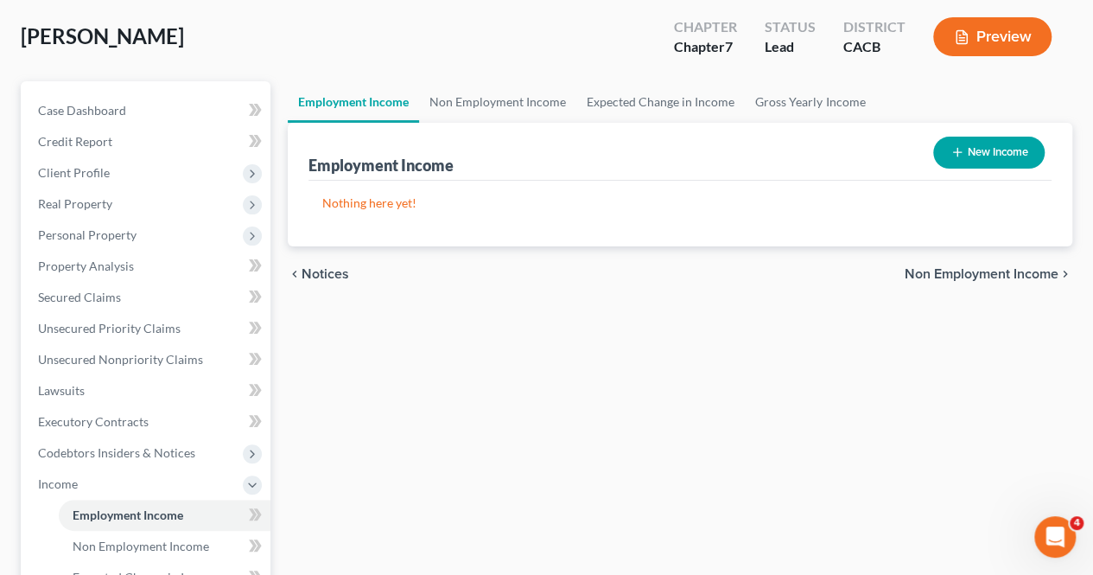
scroll to position [118, 0]
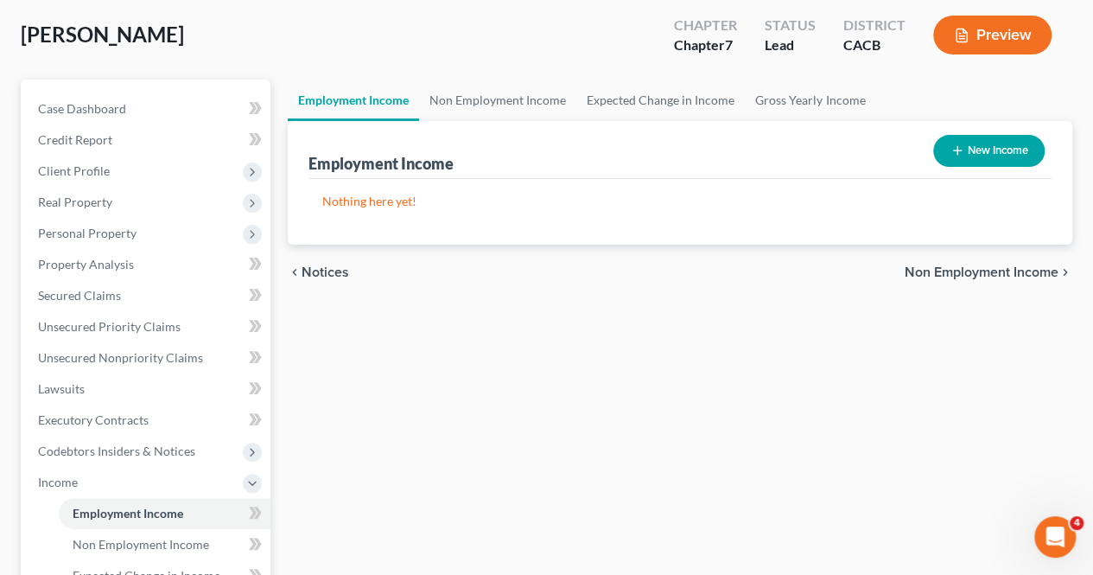
click at [976, 265] on span "Non Employment Income" at bounding box center [982, 272] width 154 height 14
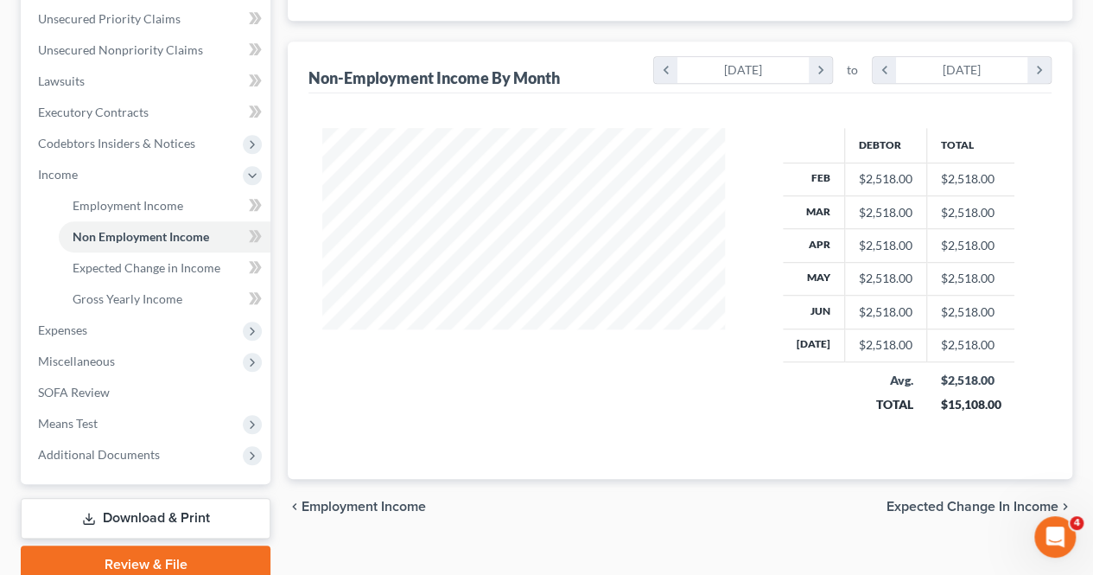
scroll to position [496, 0]
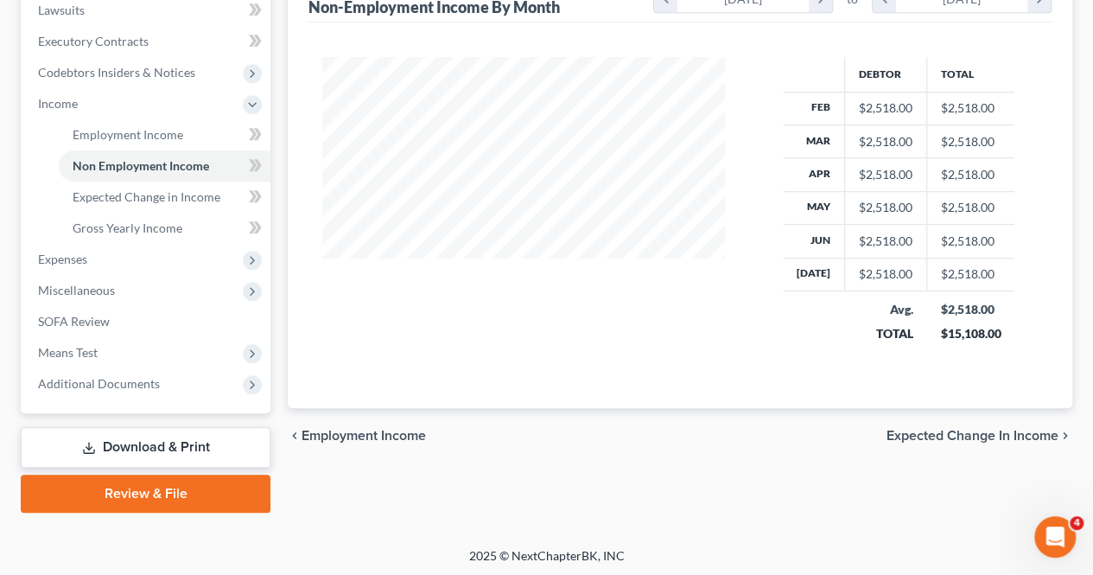
click at [945, 436] on span "Expected Change in Income" at bounding box center [973, 436] width 172 height 14
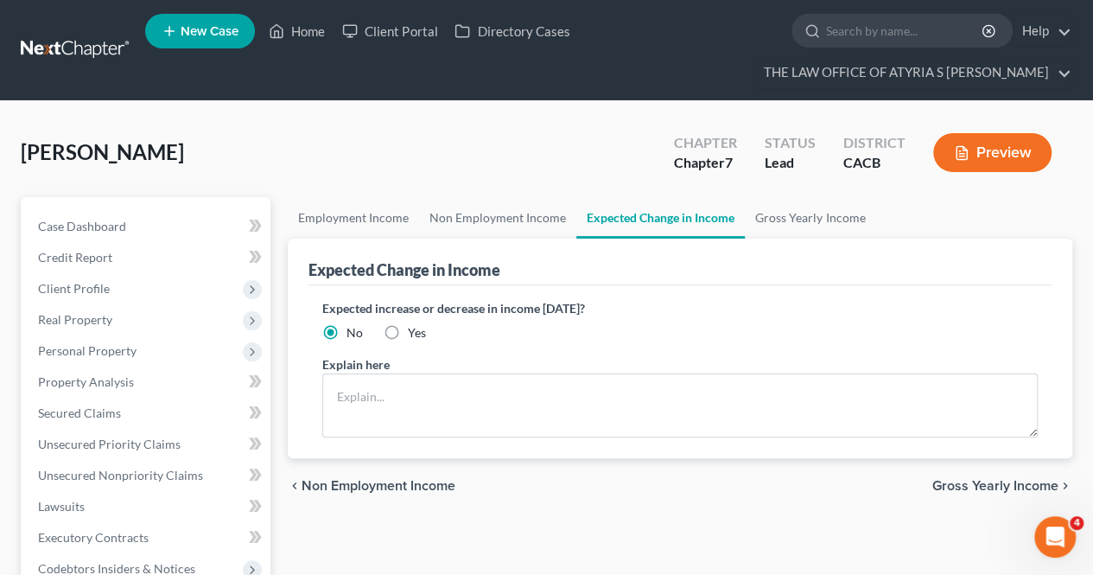
click at [987, 486] on span "Gross Yearly Income" at bounding box center [996, 486] width 126 height 14
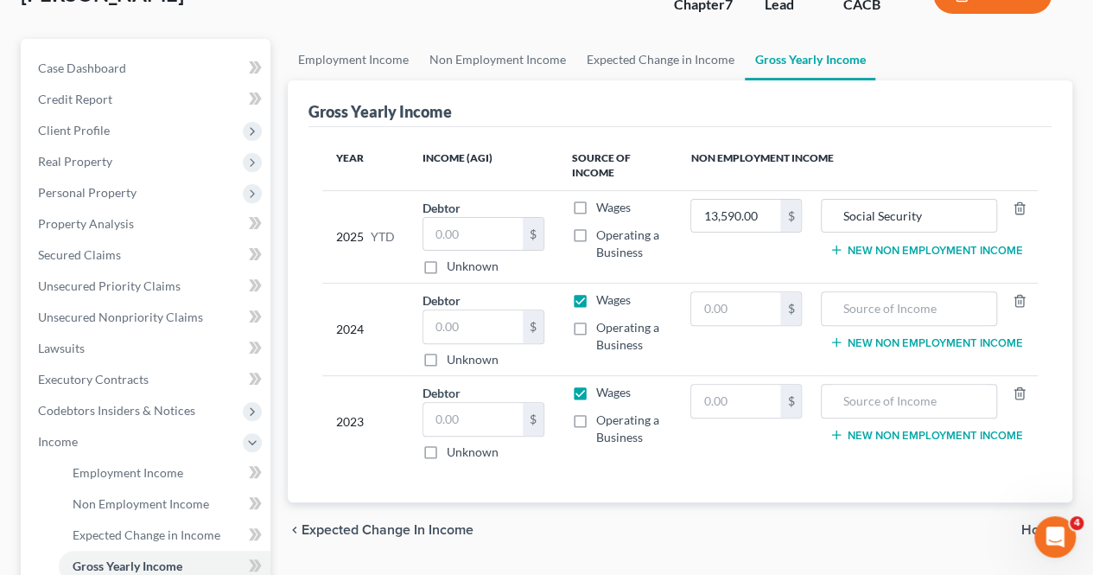
scroll to position [330, 0]
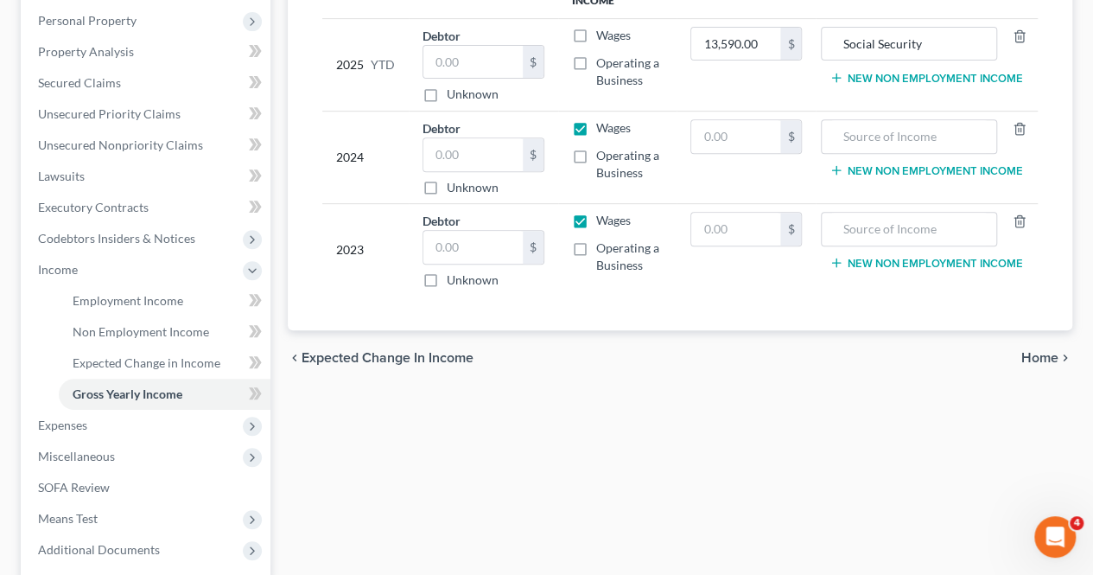
click at [1049, 351] on span "Home" at bounding box center [1040, 358] width 37 height 14
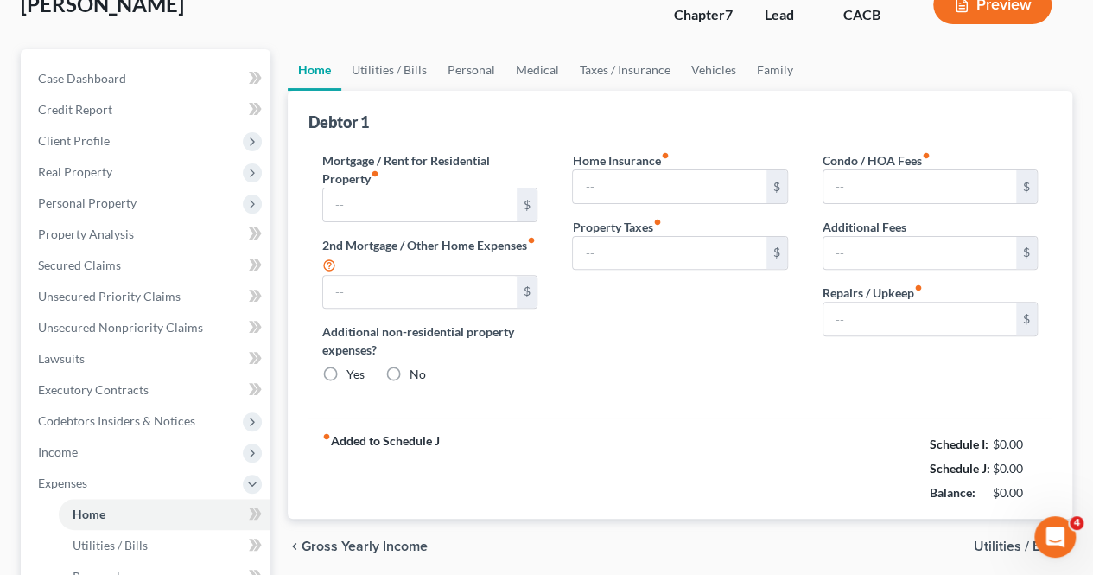
type input "1,103.00"
type input "0.00"
radio input "true"
type input "0.00"
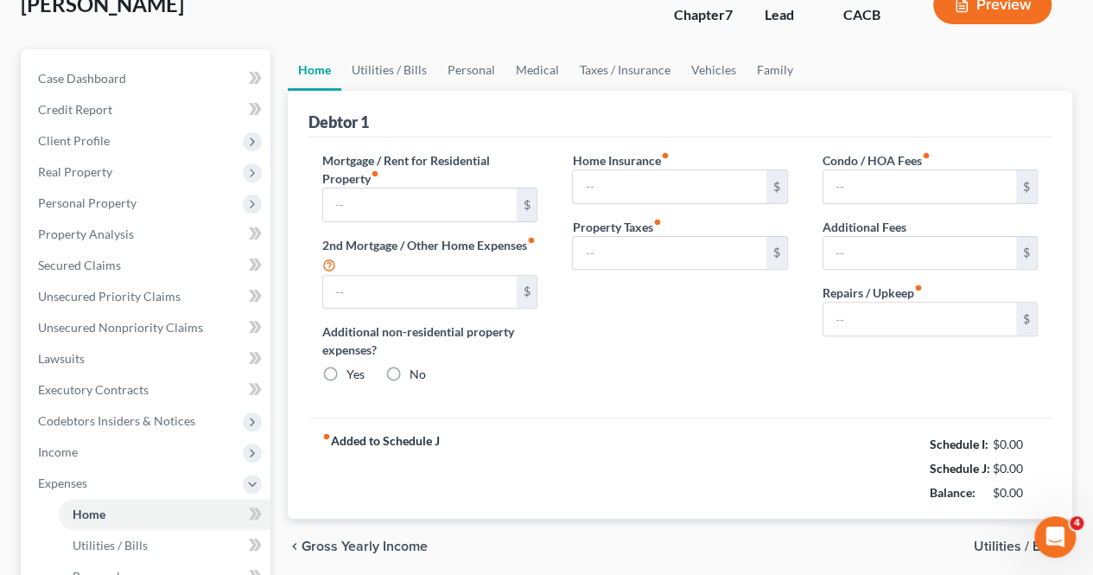
type input "0.00"
type input "25.00"
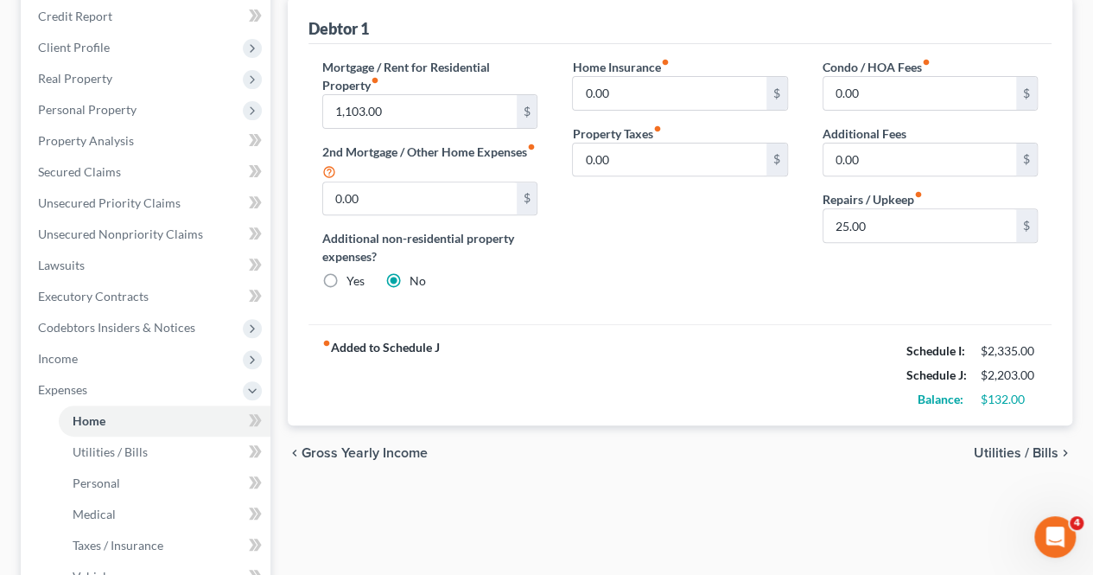
scroll to position [242, 0]
click at [998, 447] on span "Utilities / Bills" at bounding box center [1016, 452] width 85 height 14
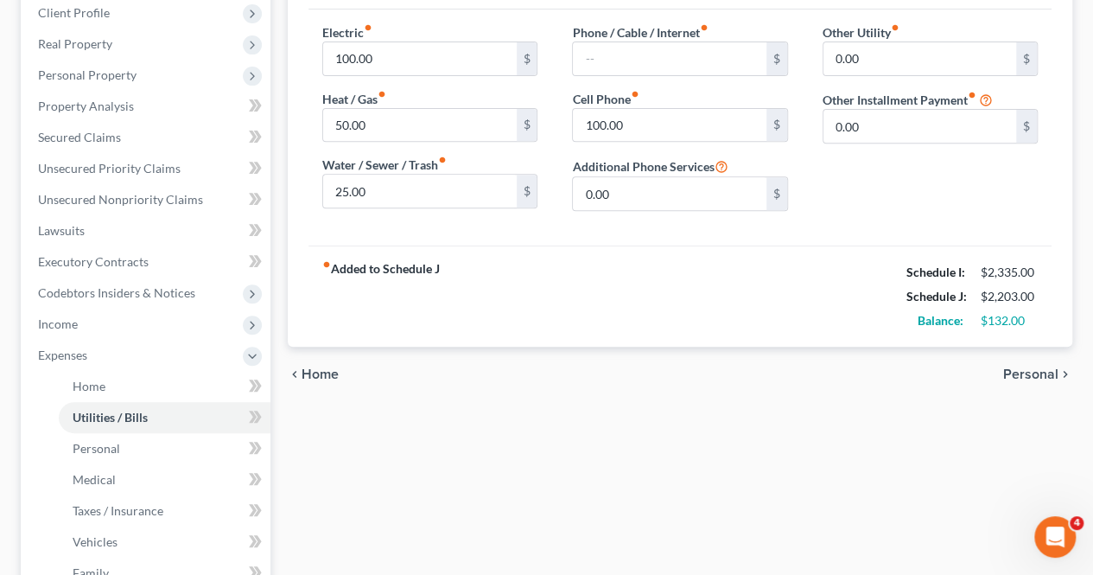
scroll to position [277, 0]
click at [1022, 366] on span "Personal" at bounding box center [1030, 373] width 55 height 14
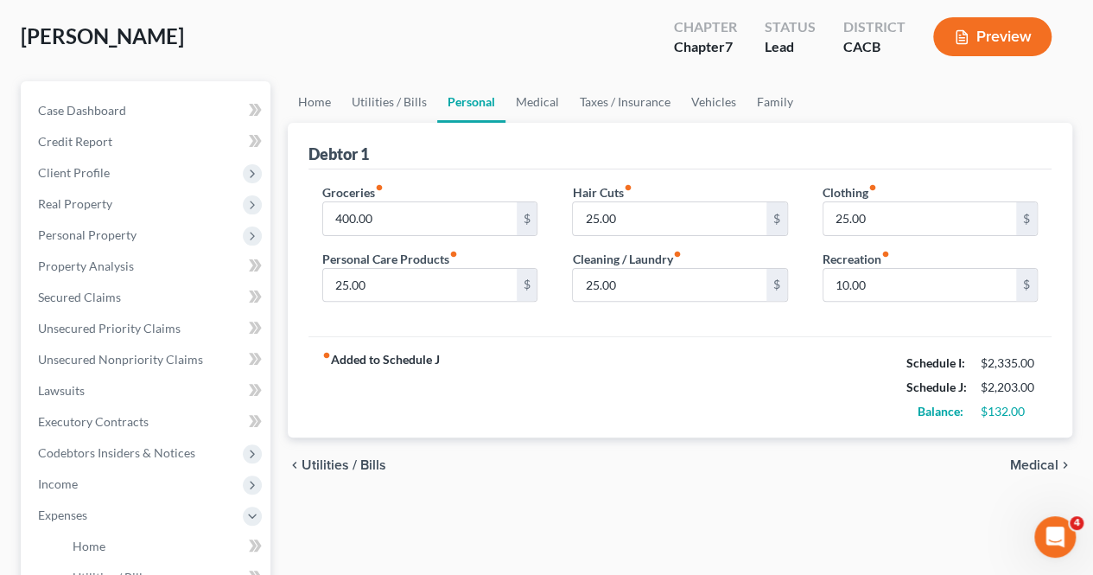
scroll to position [154, 0]
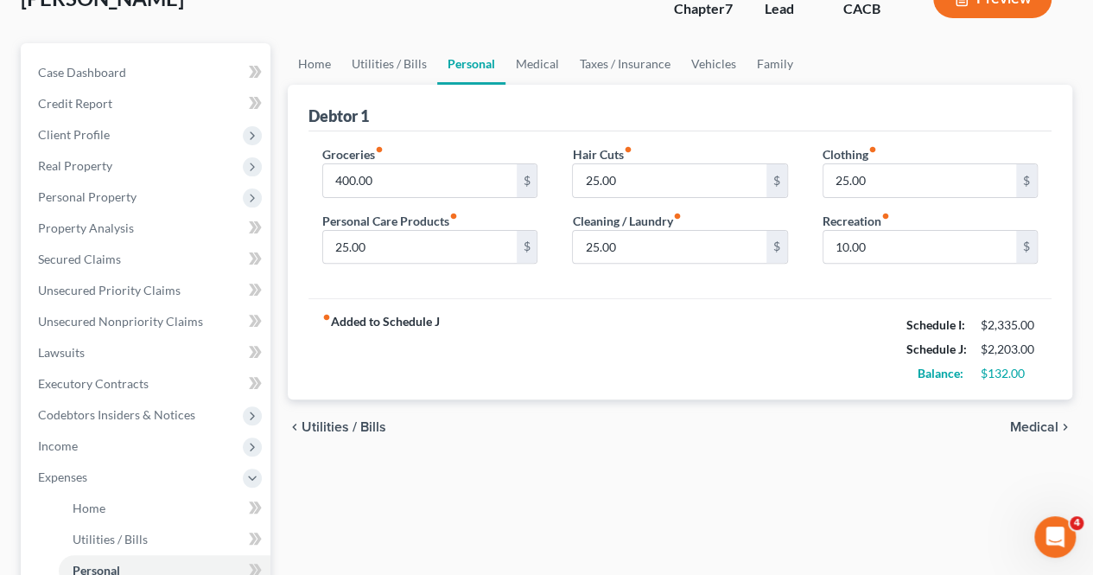
click at [1041, 423] on span "Medical" at bounding box center [1034, 427] width 48 height 14
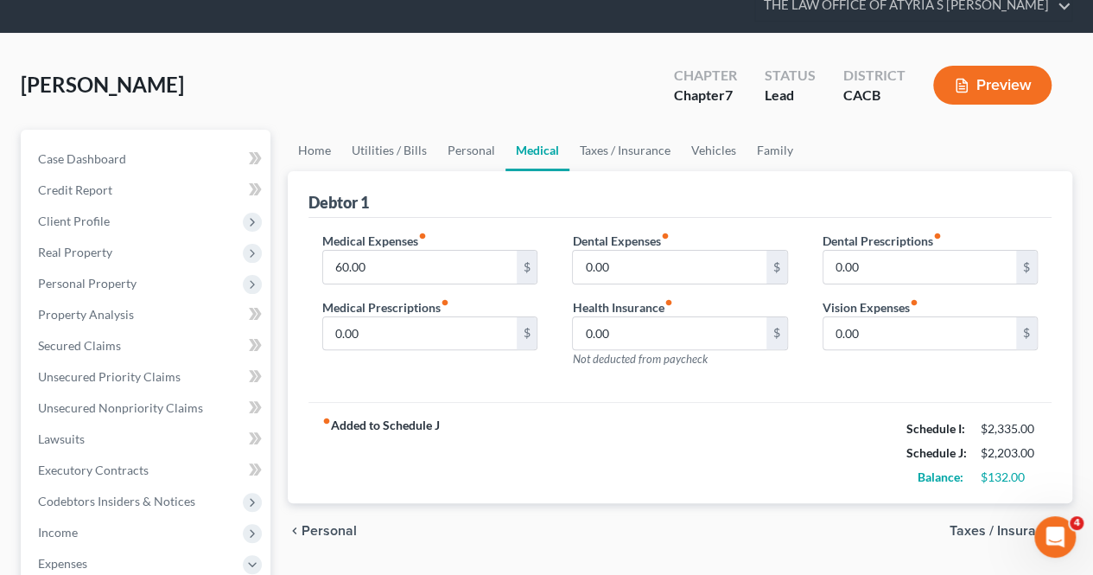
scroll to position [268, 0]
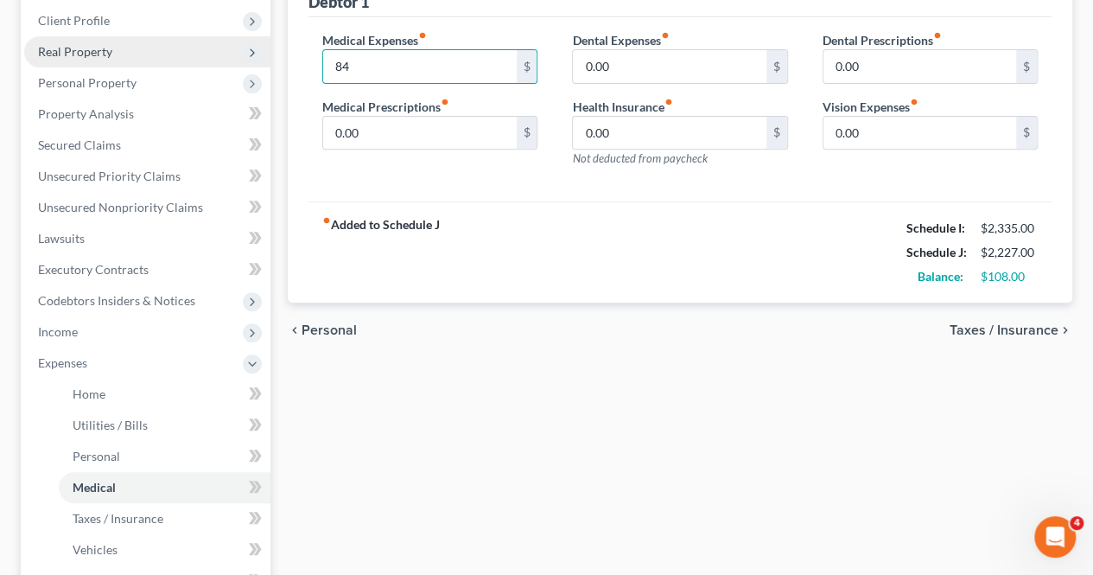
type input "84"
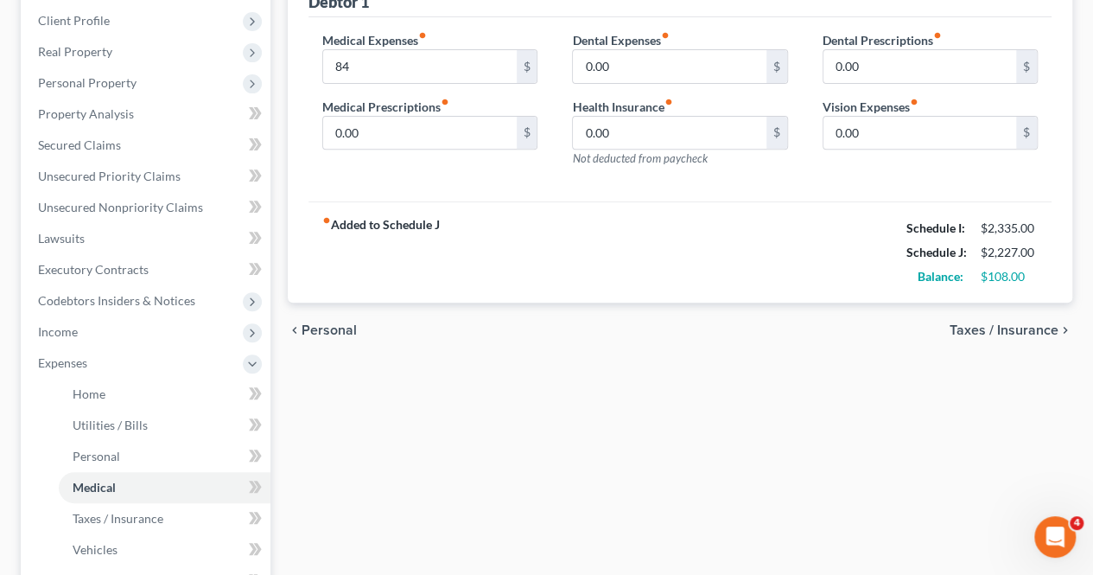
click at [1000, 329] on span "Taxes / Insurance" at bounding box center [1004, 330] width 109 height 14
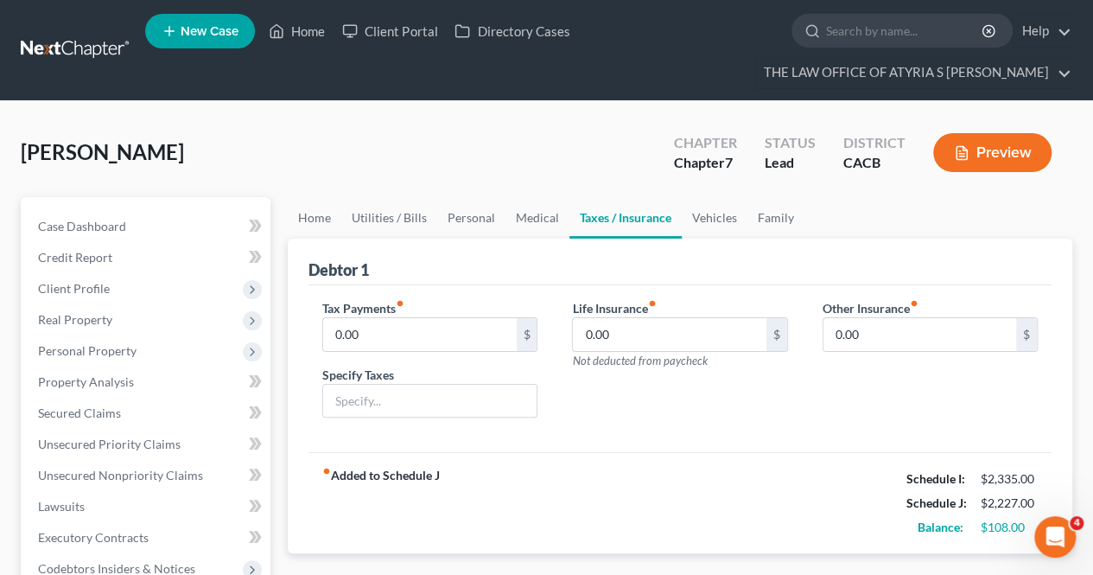
scroll to position [318, 0]
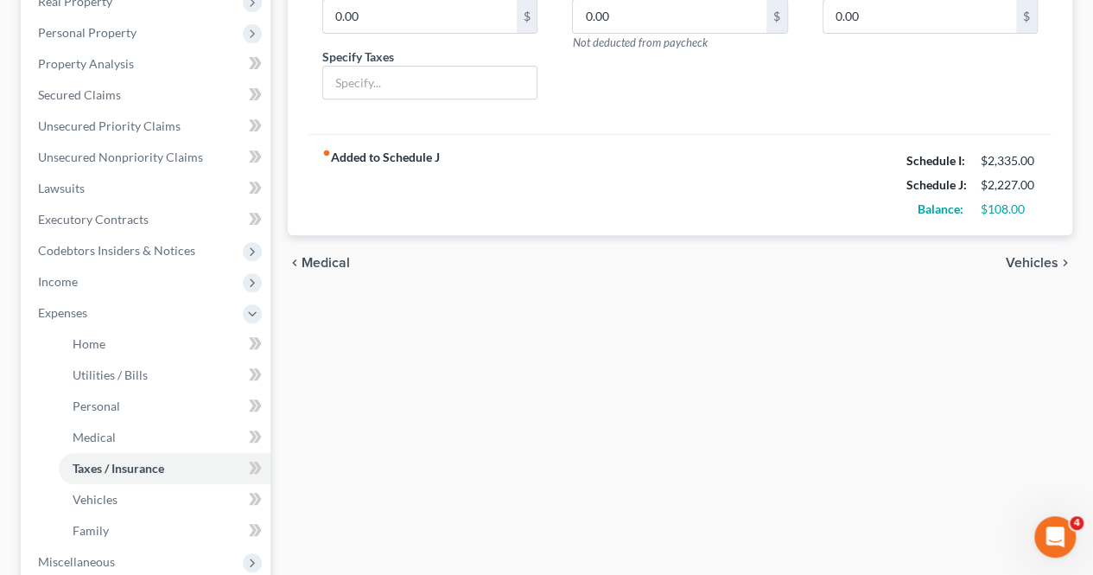
click at [1025, 256] on span "Vehicles" at bounding box center [1032, 263] width 53 height 14
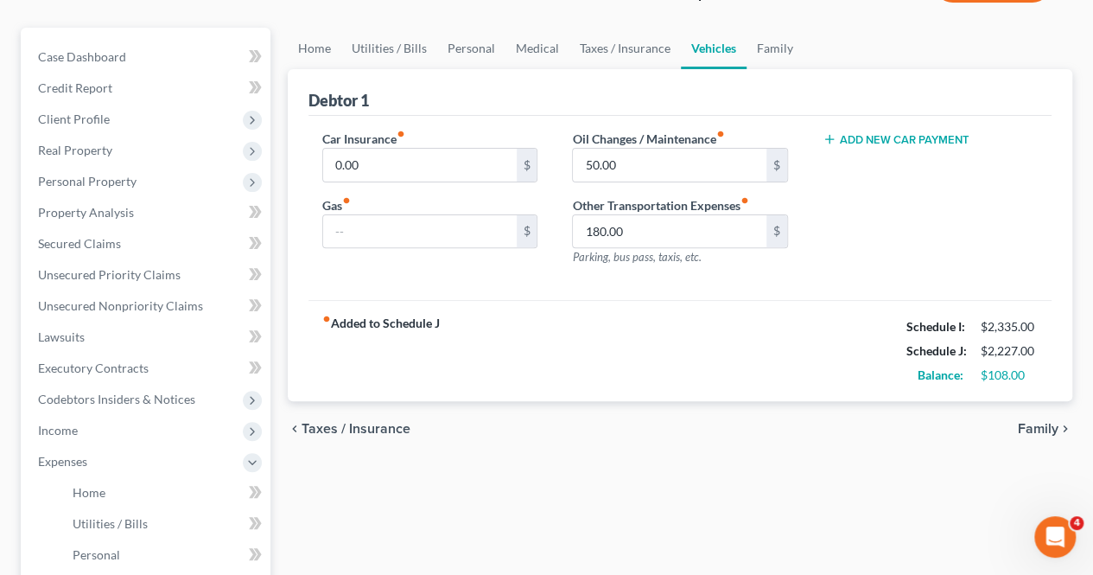
scroll to position [206, 0]
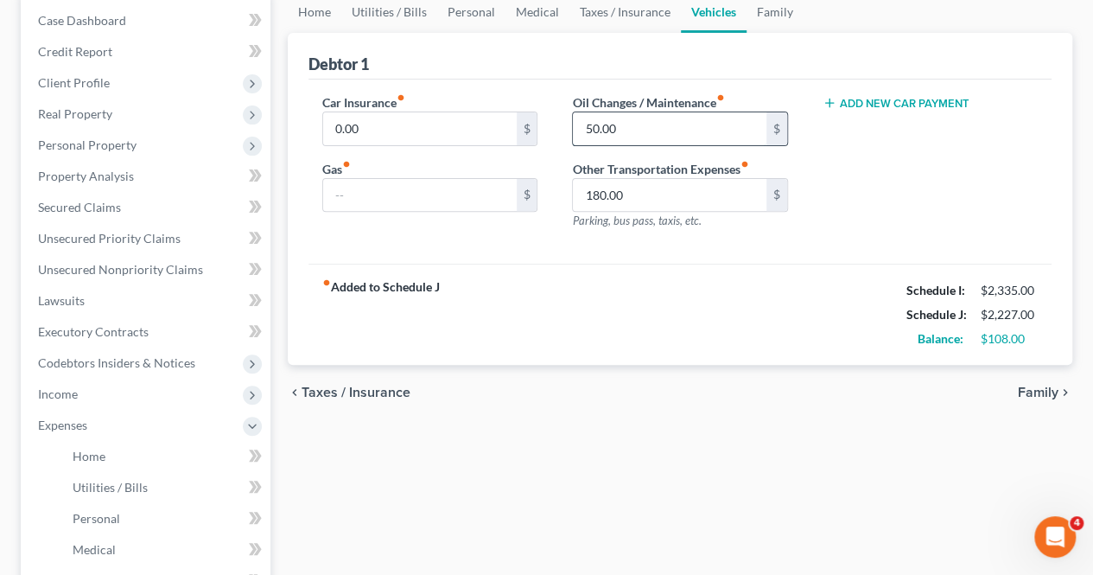
click at [653, 125] on input "50.00" at bounding box center [669, 128] width 193 height 33
click at [1047, 395] on span "Family" at bounding box center [1038, 392] width 41 height 14
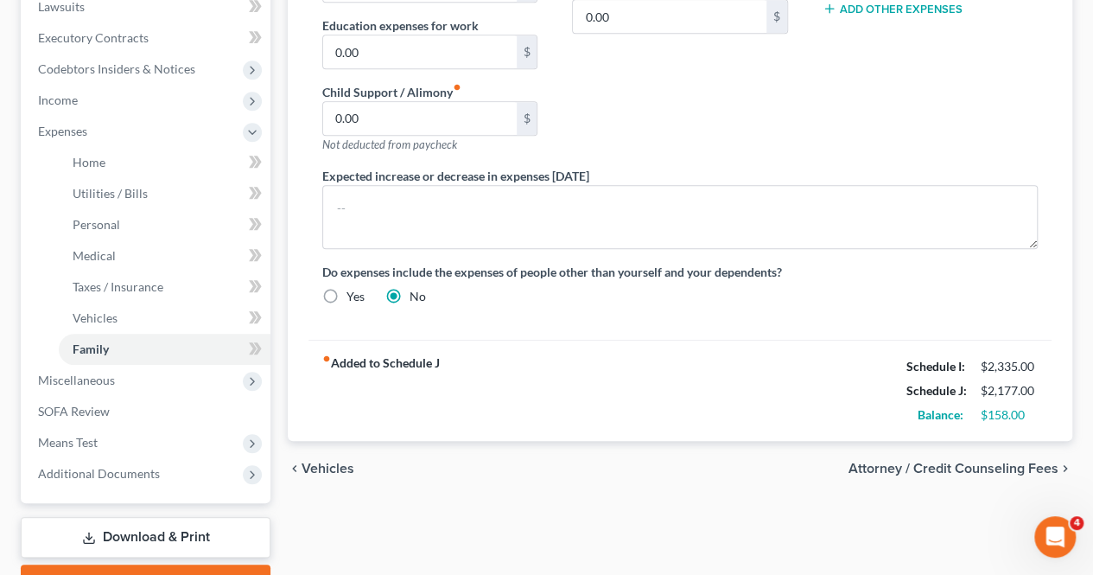
scroll to position [502, 0]
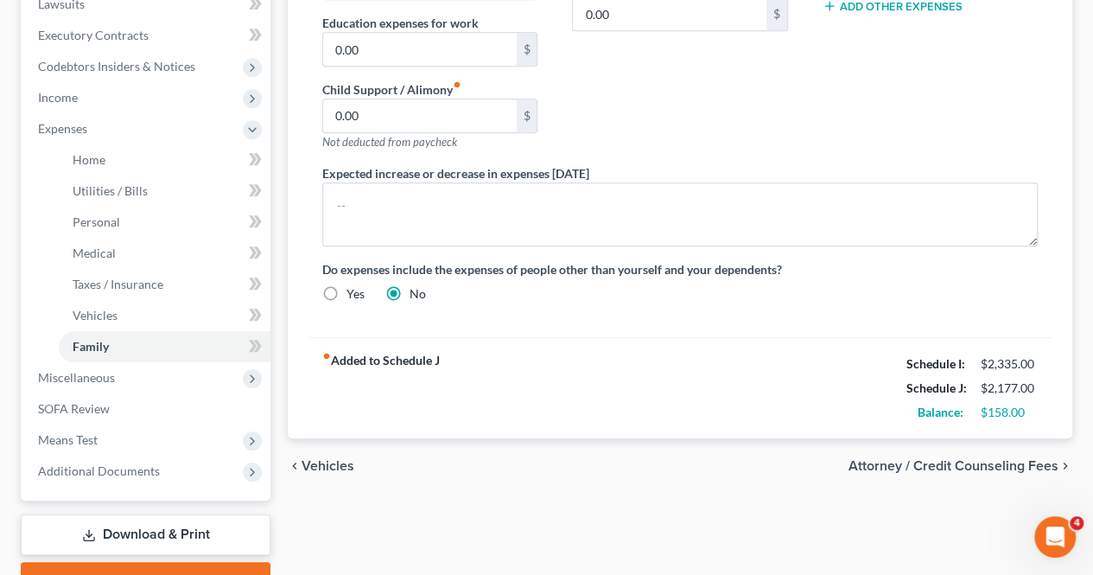
click at [981, 459] on span "Attorney / Credit Counseling Fees" at bounding box center [954, 466] width 210 height 14
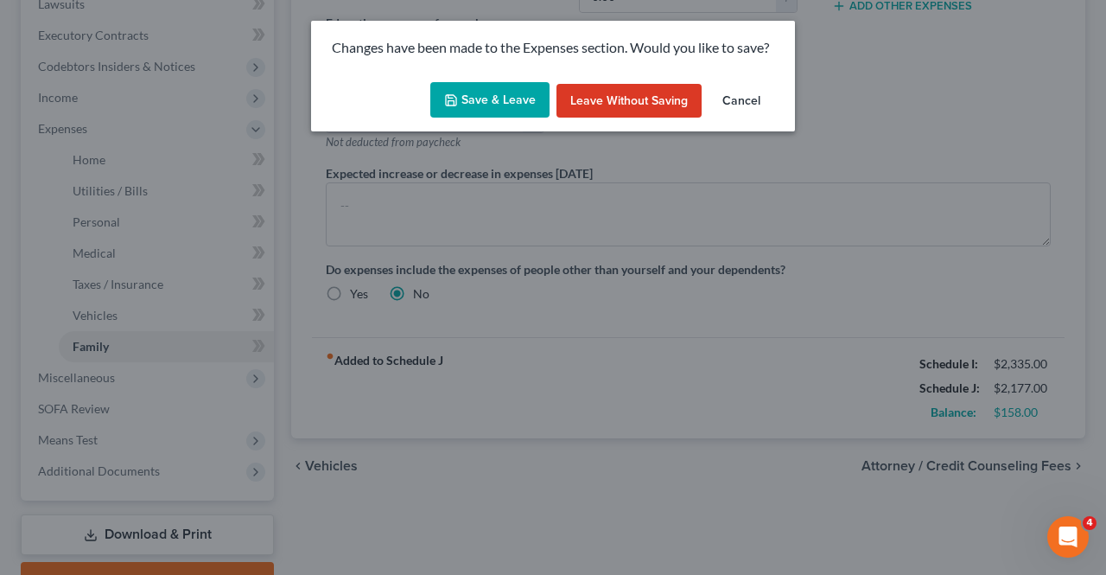
click at [520, 103] on button "Save & Leave" at bounding box center [489, 100] width 119 height 36
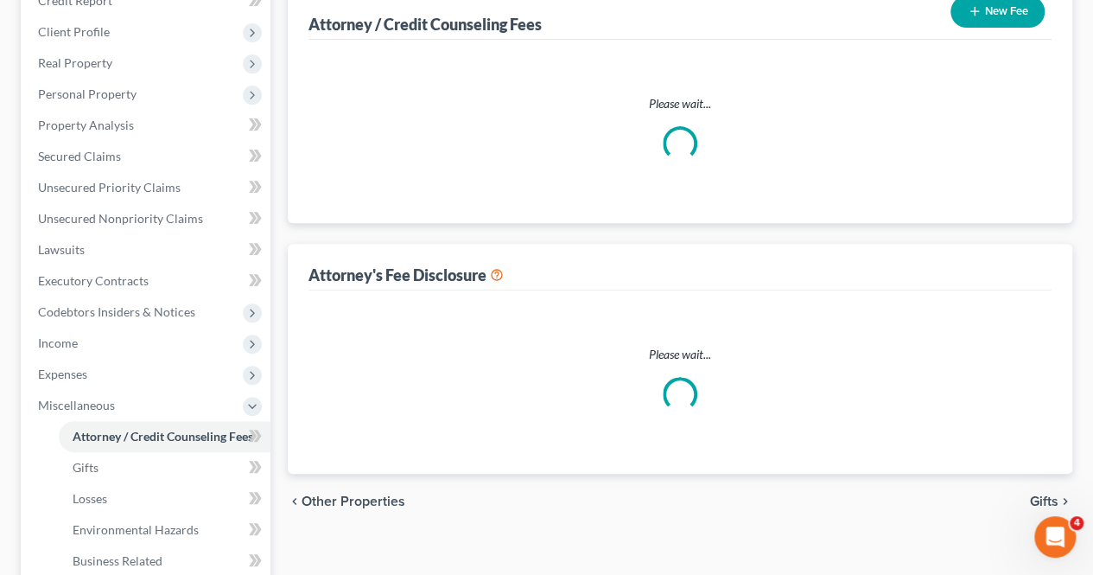
select select "0"
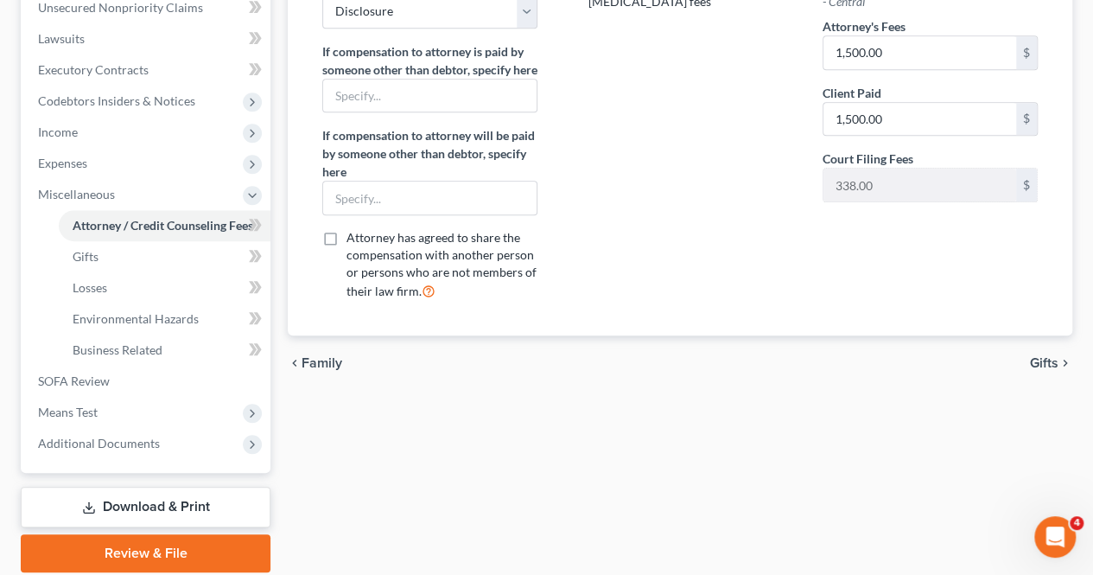
scroll to position [501, 0]
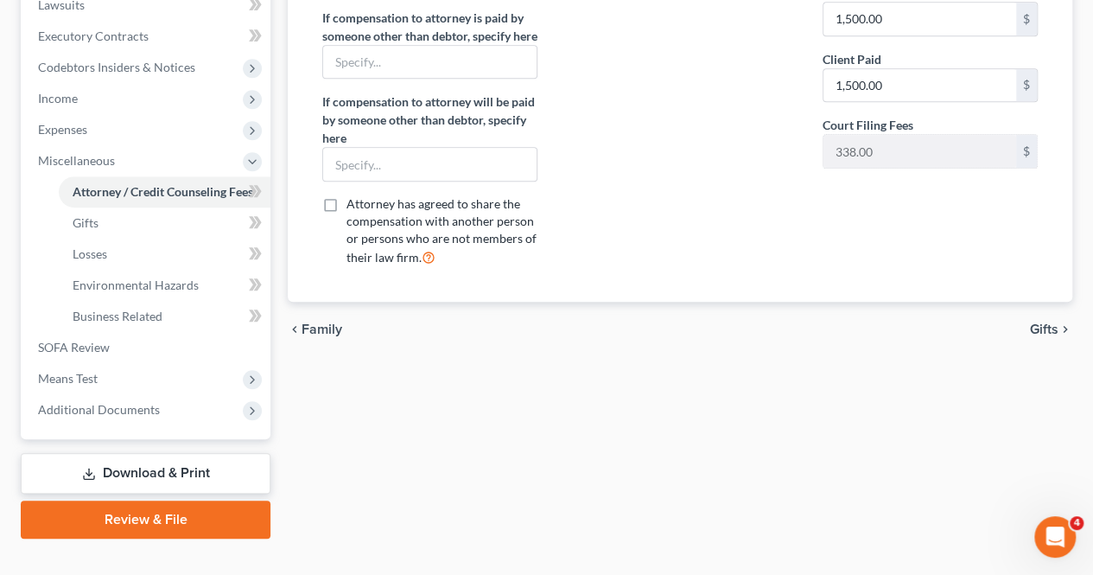
click at [1041, 336] on span "Gifts" at bounding box center [1044, 329] width 29 height 14
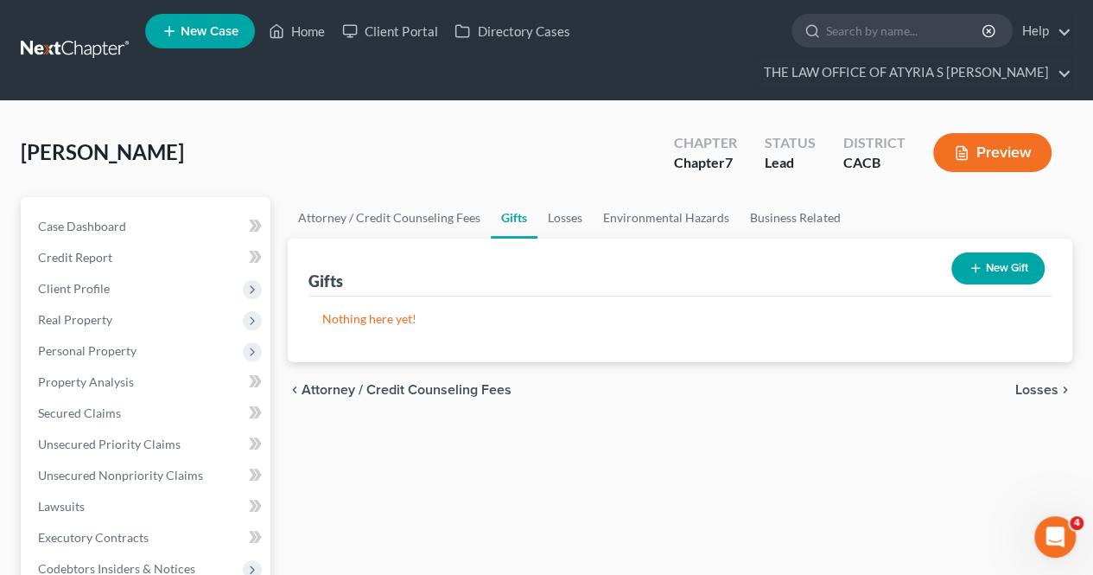
click at [1022, 385] on span "Losses" at bounding box center [1037, 390] width 43 height 14
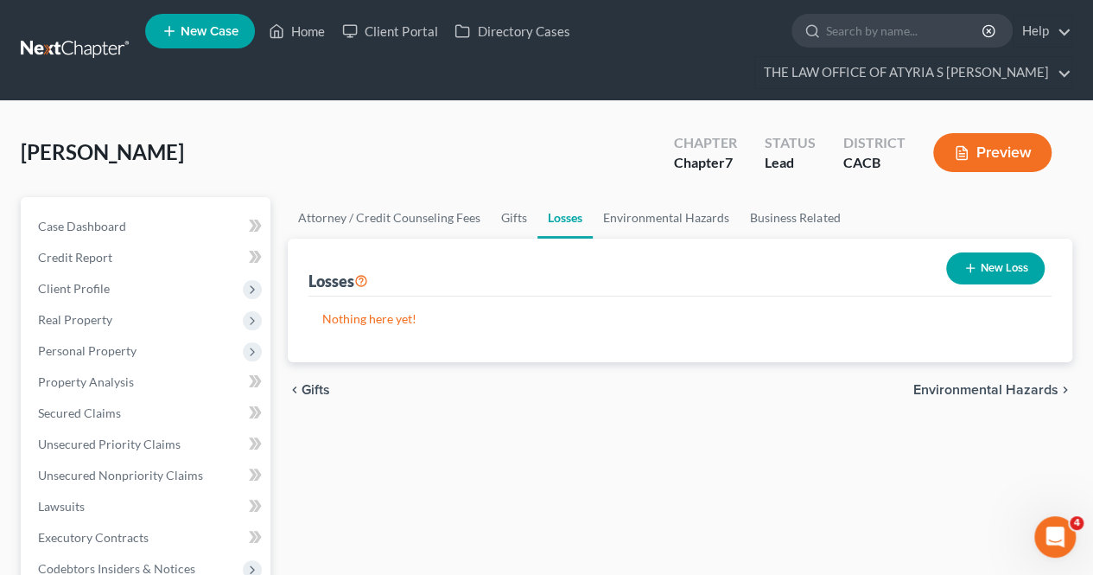
click at [968, 386] on span "Environmental Hazards" at bounding box center [986, 390] width 145 height 14
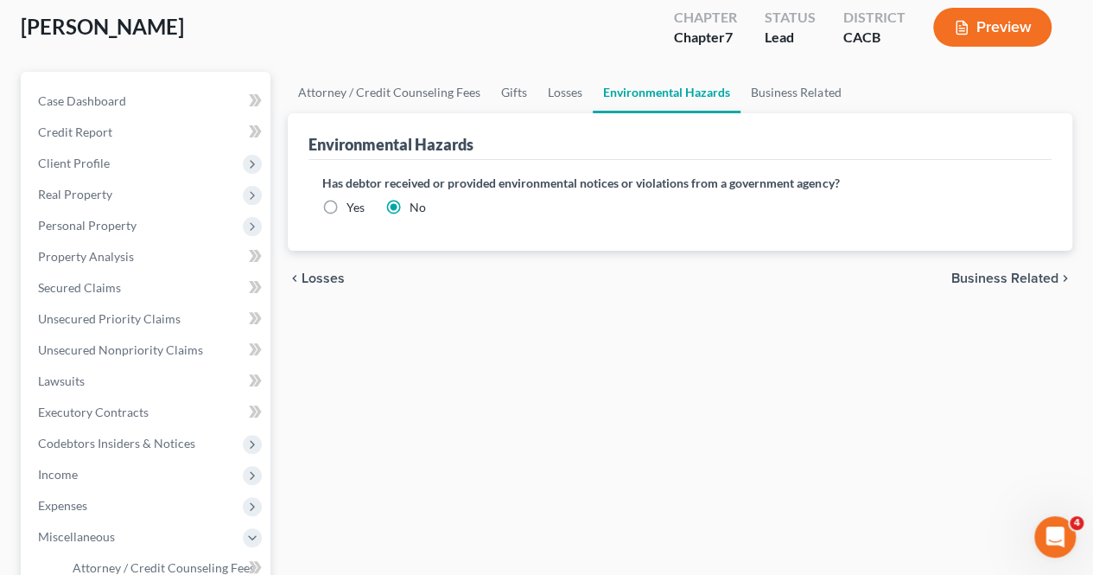
scroll to position [158, 0]
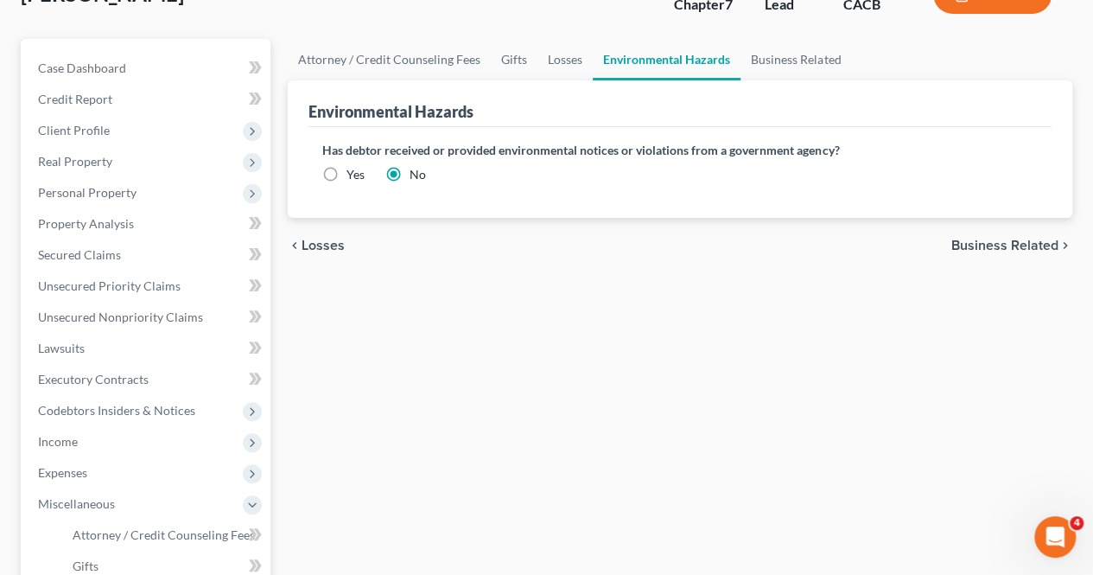
click at [1019, 239] on span "Business Related" at bounding box center [1005, 246] width 107 height 14
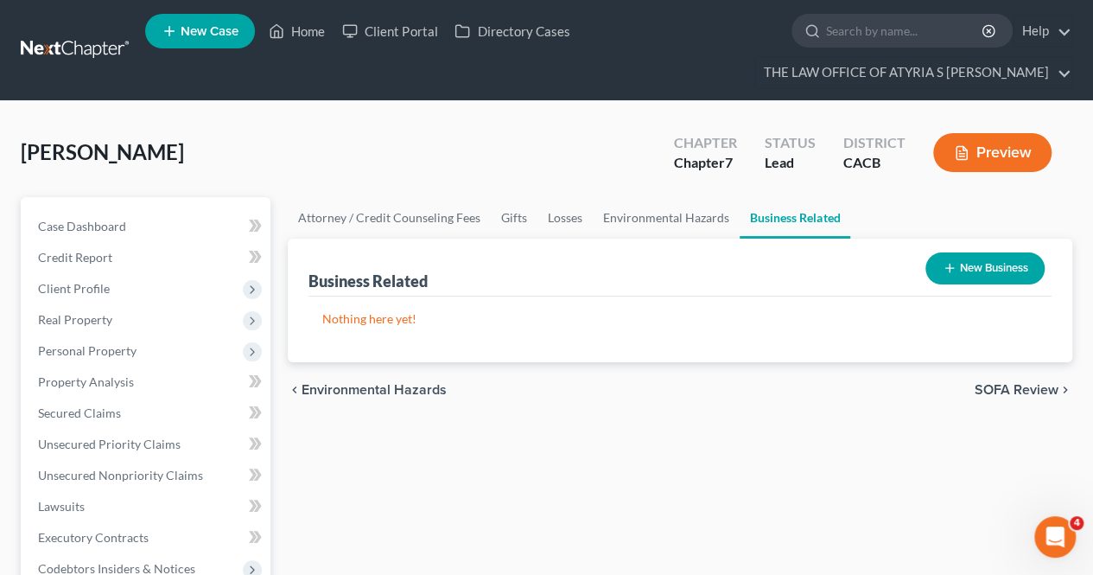
scroll to position [130, 0]
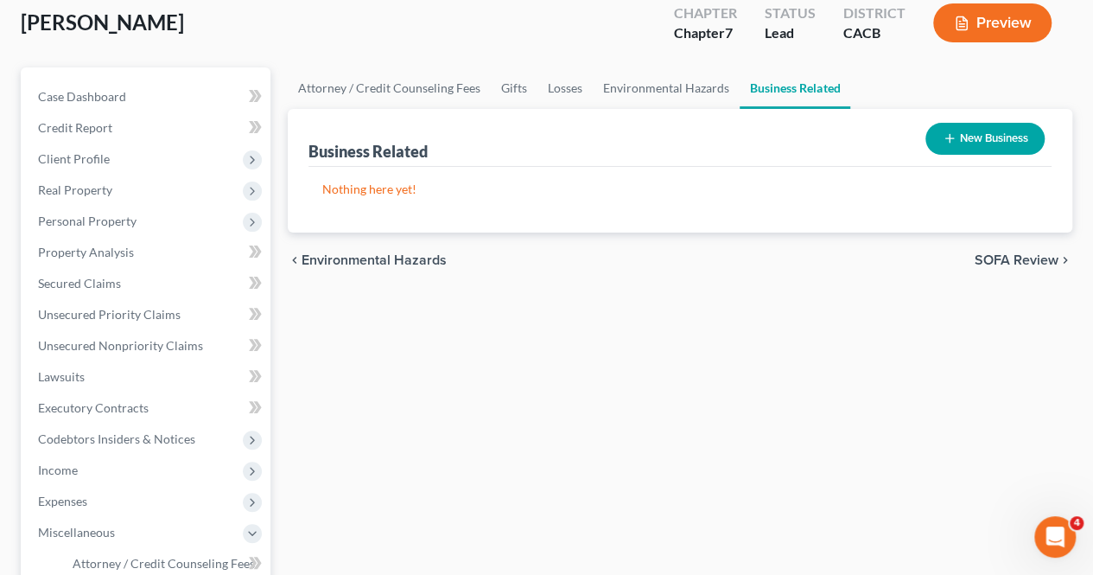
click at [1013, 254] on span "SOFA Review" at bounding box center [1017, 260] width 84 height 14
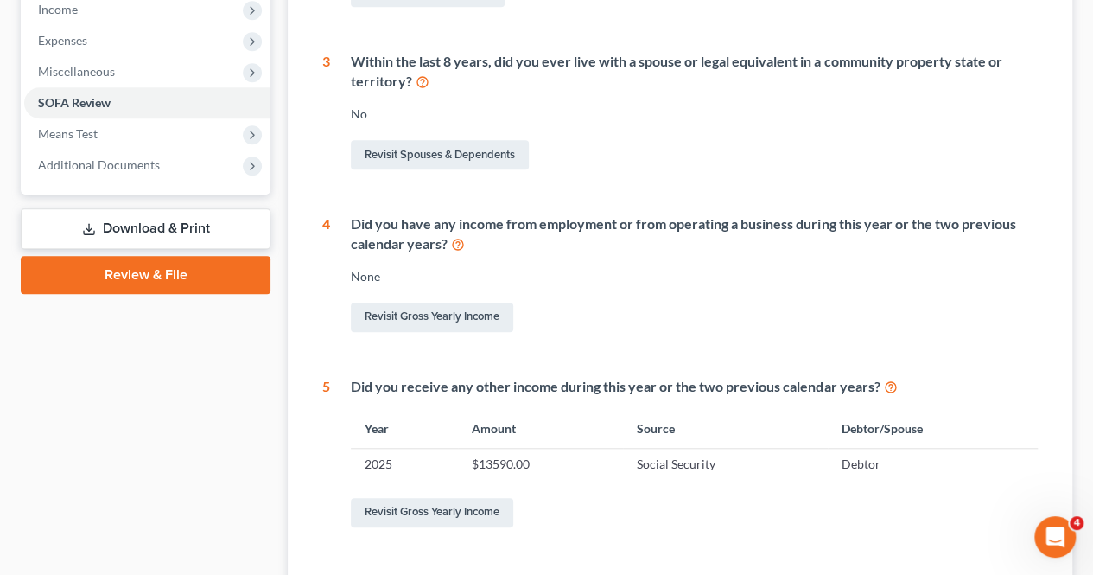
scroll to position [551, 0]
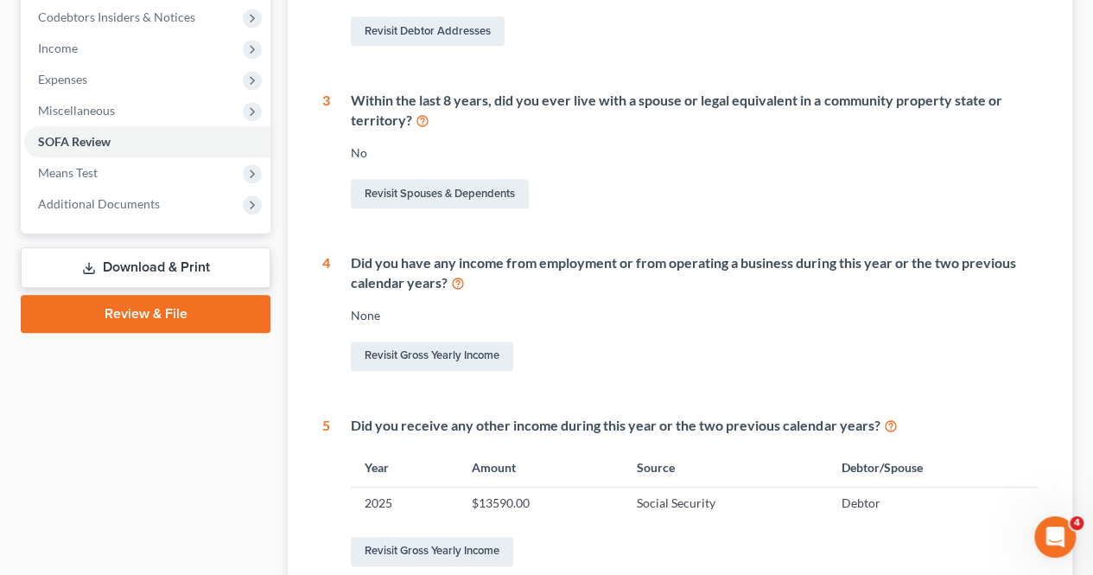
click at [197, 271] on link "Download & Print" at bounding box center [146, 267] width 250 height 41
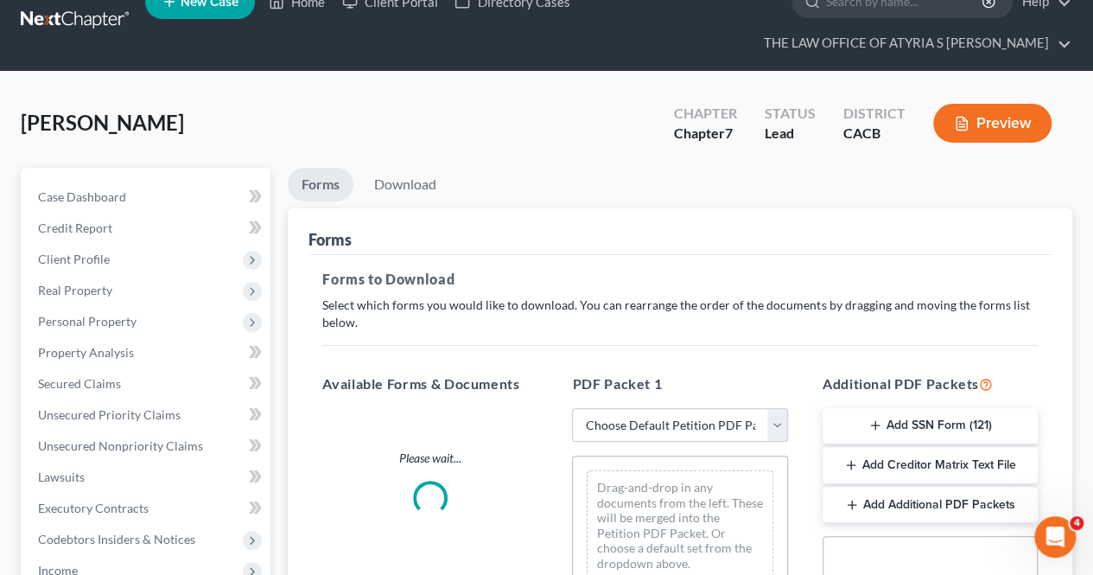
scroll to position [3, 0]
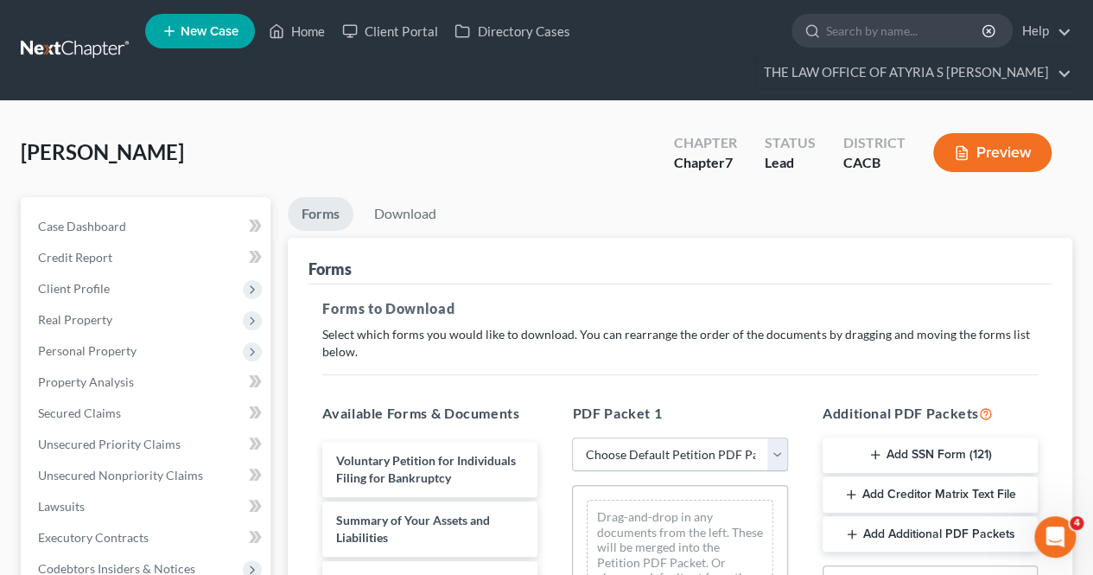
click at [719, 459] on select "Choose Default Petition PDF Packet Complete Bankruptcy Petition (all forms and …" at bounding box center [679, 454] width 215 height 35
select select "0"
click at [572, 437] on select "Choose Default Petition PDF Packet Complete Bankruptcy Petition (all forms and …" at bounding box center [679, 454] width 215 height 35
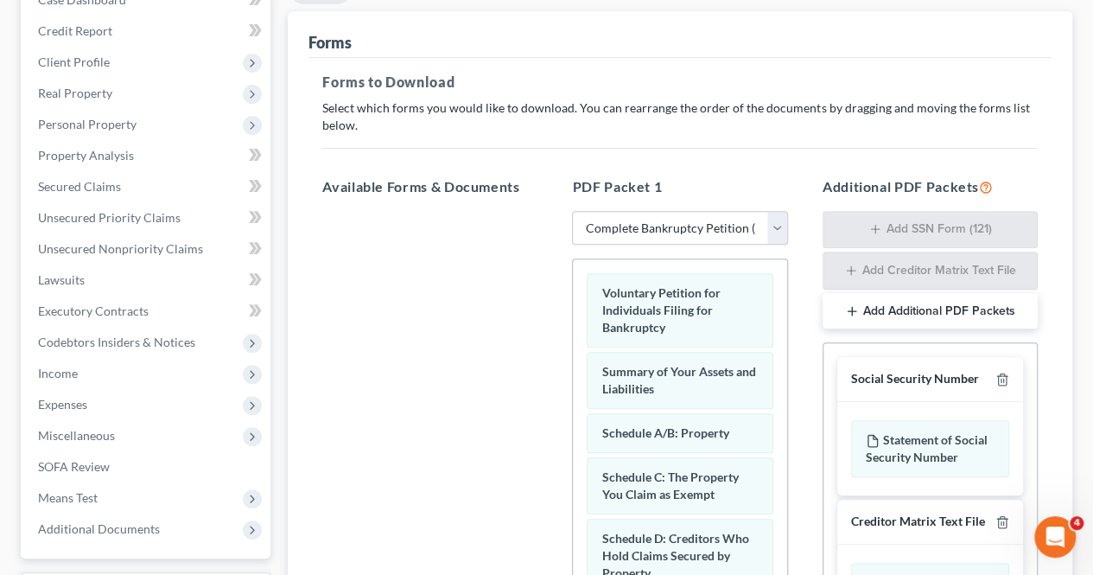
click at [996, 361] on div "Social Security Number" at bounding box center [930, 379] width 186 height 45
click at [1000, 372] on icon "button" at bounding box center [1003, 379] width 14 height 14
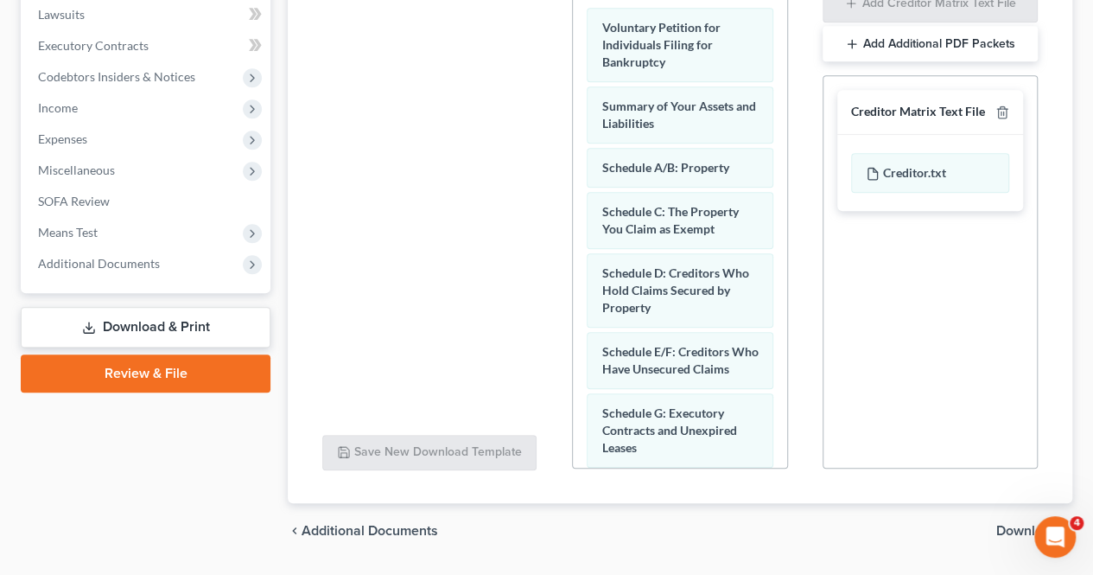
scroll to position [538, 0]
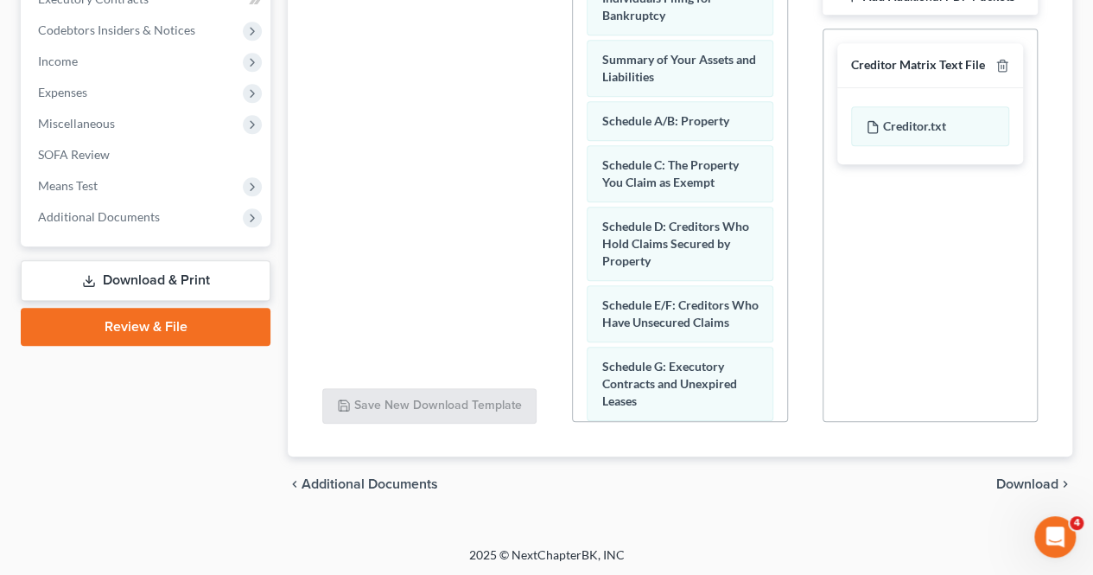
click at [1001, 477] on span "Download" at bounding box center [1027, 484] width 62 height 14
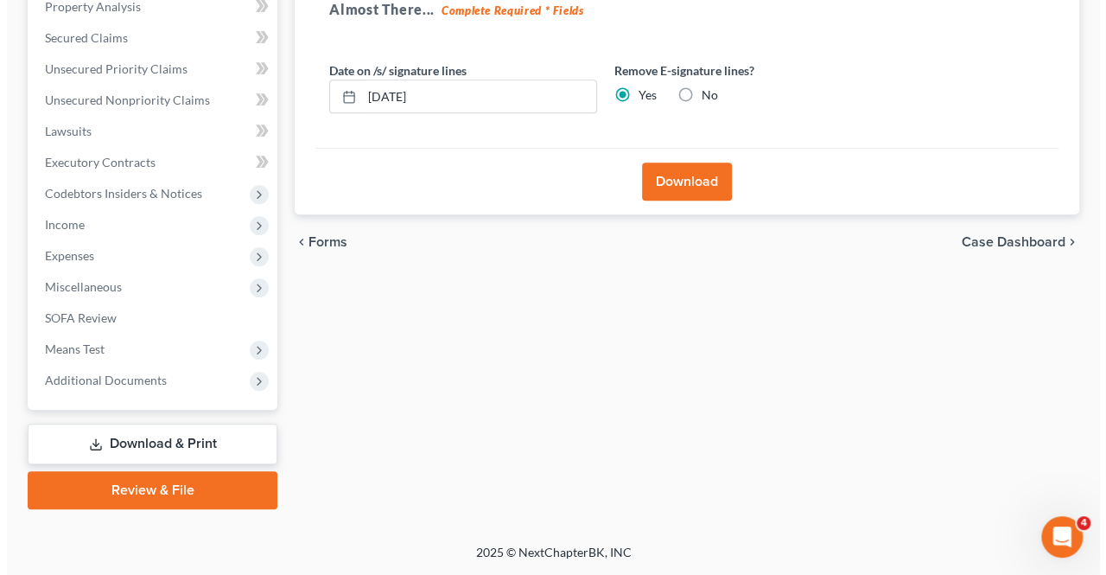
scroll to position [372, 0]
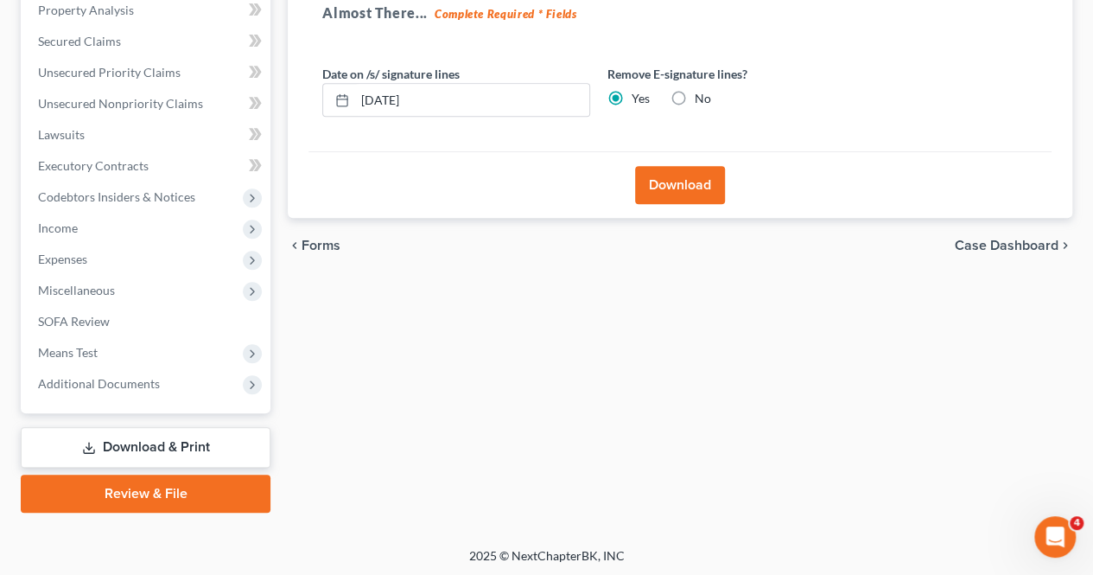
click at [698, 172] on button "Download" at bounding box center [680, 185] width 90 height 38
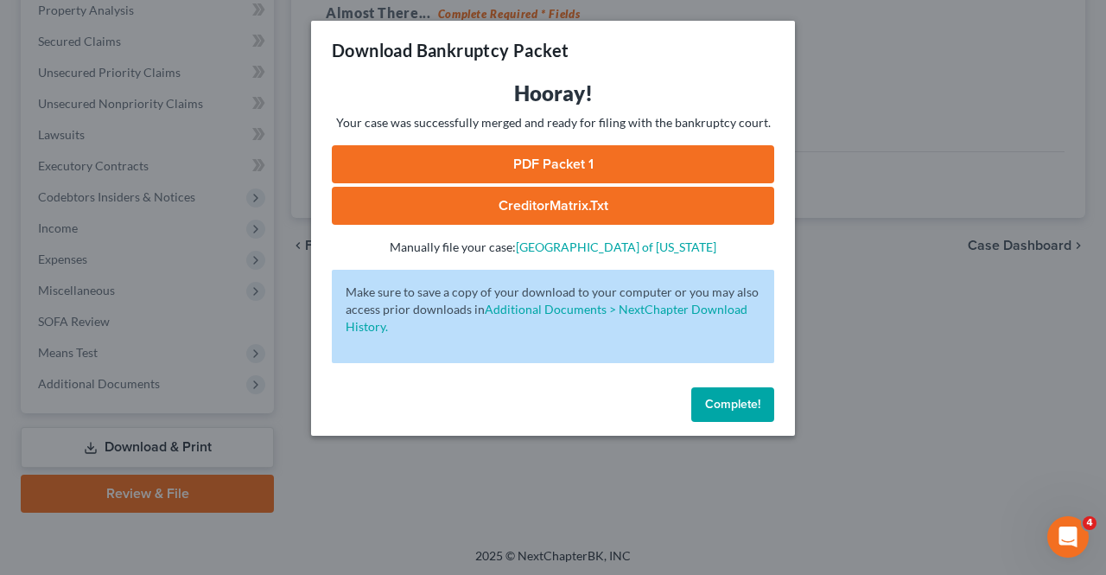
click at [584, 164] on link "PDF Packet 1" at bounding box center [553, 164] width 443 height 38
